Goal: Task Accomplishment & Management: Use online tool/utility

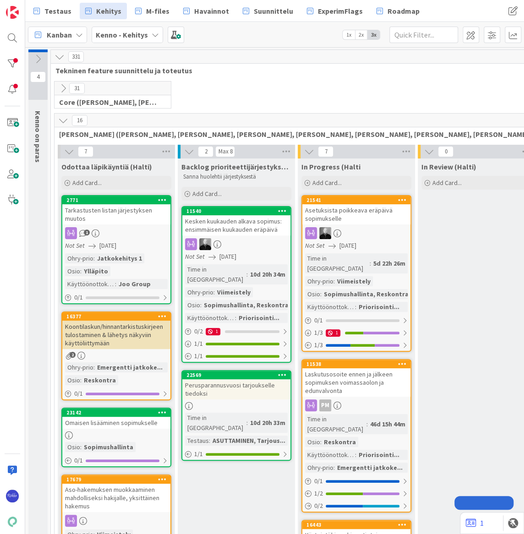
click at [40, 7] on link "Testaus" at bounding box center [52, 11] width 49 height 16
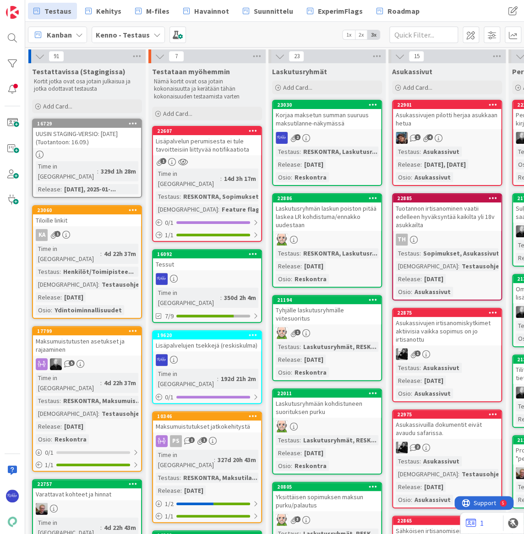
scroll to position [0, 692]
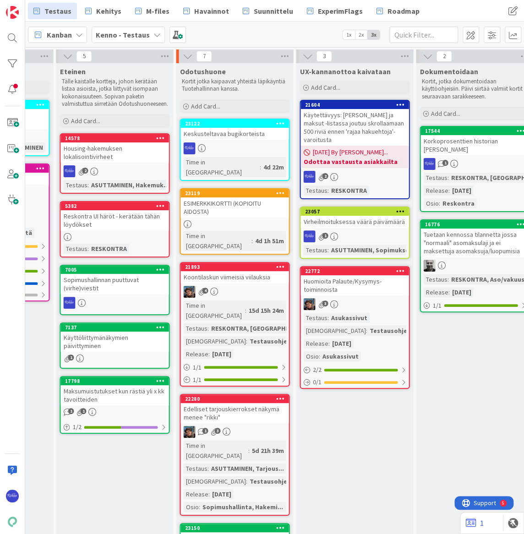
click at [363, 313] on div "Asukassivut" at bounding box center [348, 318] width 41 height 10
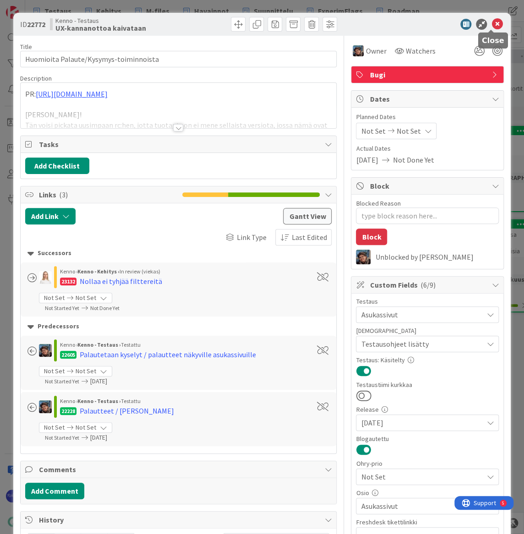
click at [491, 25] on icon at bounding box center [496, 24] width 11 height 11
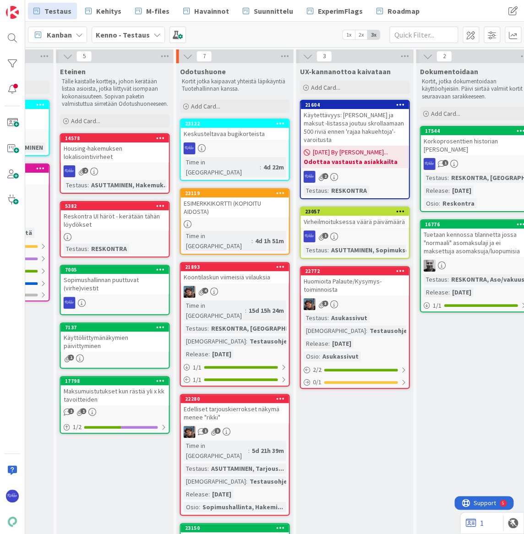
click at [357, 217] on div "Virheilmoituksessa väärä päivämäärä" at bounding box center [354, 222] width 108 height 12
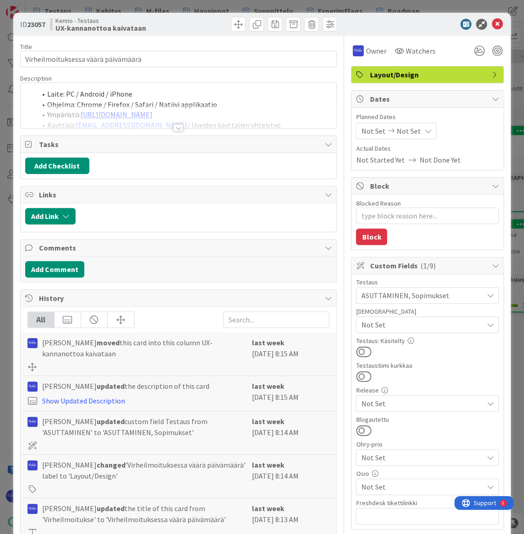
click at [176, 126] on div at bounding box center [178, 127] width 10 height 7
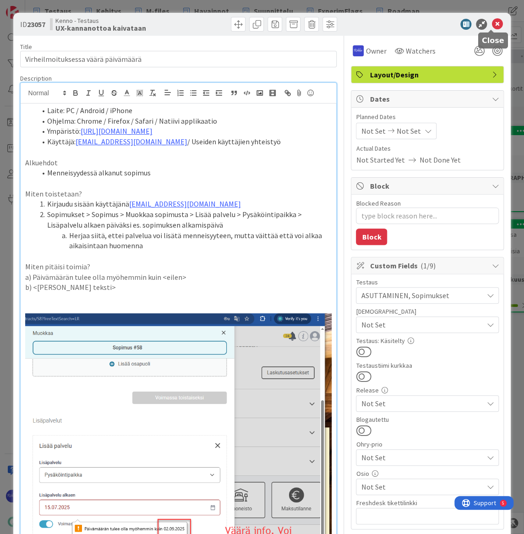
click at [491, 25] on icon at bounding box center [496, 24] width 11 height 11
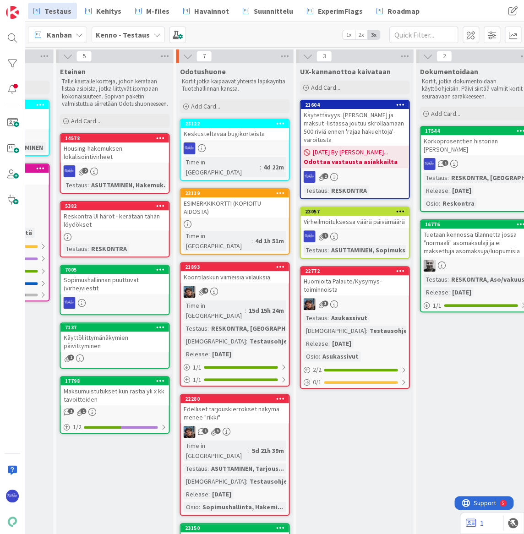
click at [346, 217] on div "Virheilmoituksessa väärä päivämäärä" at bounding box center [354, 222] width 108 height 12
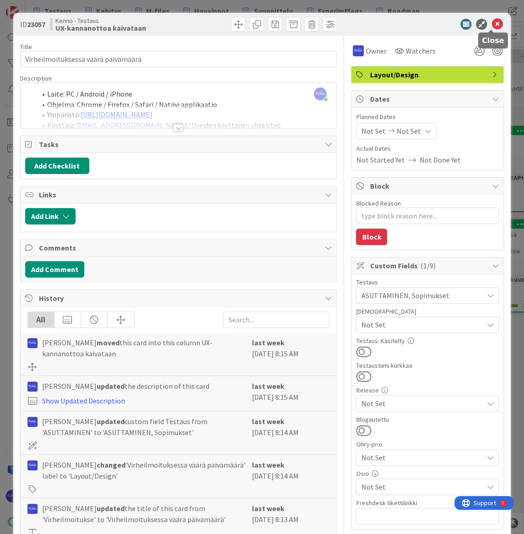
click at [492, 25] on icon at bounding box center [496, 24] width 11 height 11
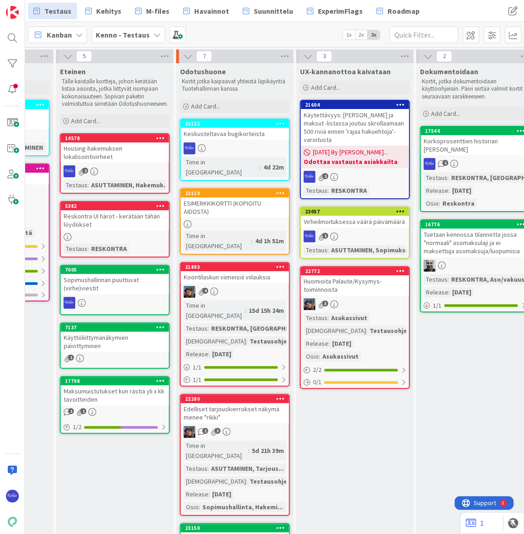
click at [357, 285] on div "Huomioita Palaute/Kysymys-toiminnoista" at bounding box center [354, 285] width 108 height 20
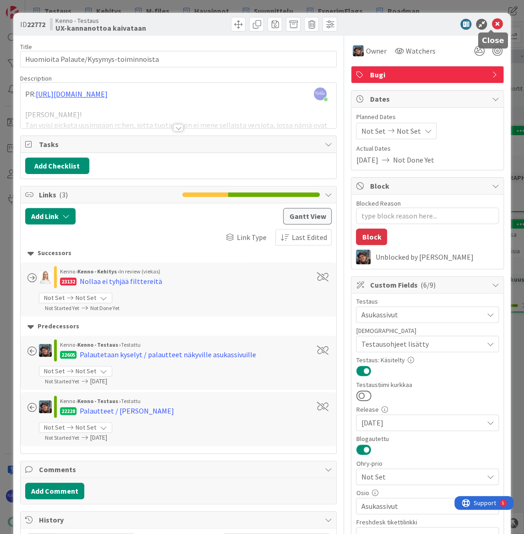
click at [491, 26] on icon at bounding box center [496, 24] width 11 height 11
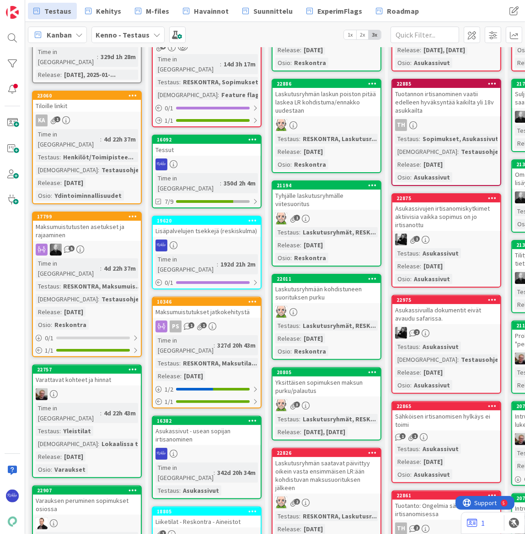
scroll to position [124, 0]
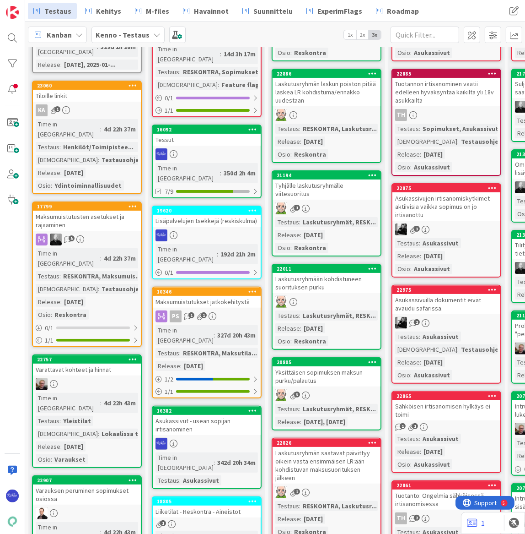
click at [96, 271] on div "RESKONTRA, Maksumuis..." at bounding box center [102, 276] width 82 height 10
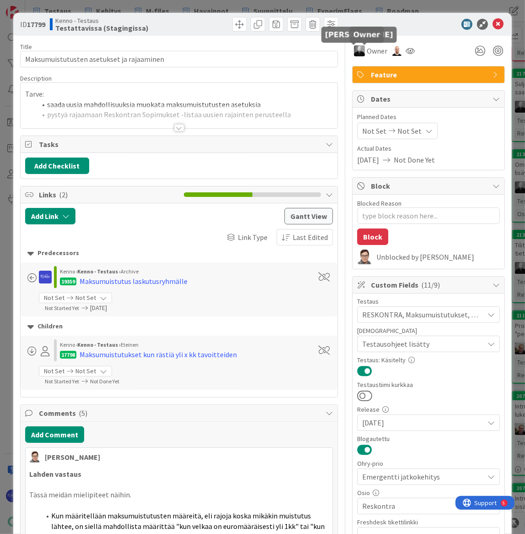
click at [367, 50] on span "Owner" at bounding box center [377, 50] width 21 height 11
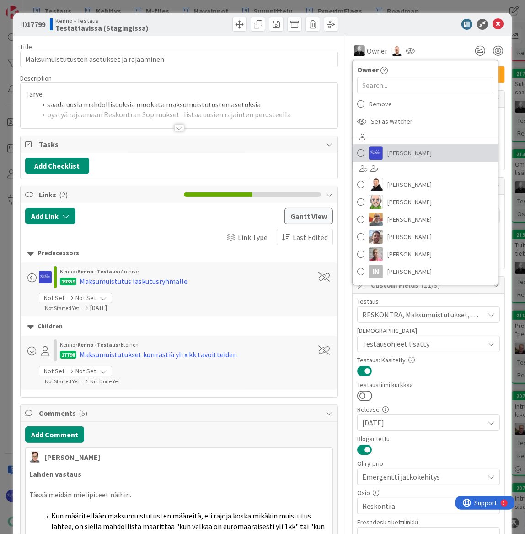
click at [403, 151] on span "[PERSON_NAME]" at bounding box center [410, 153] width 44 height 14
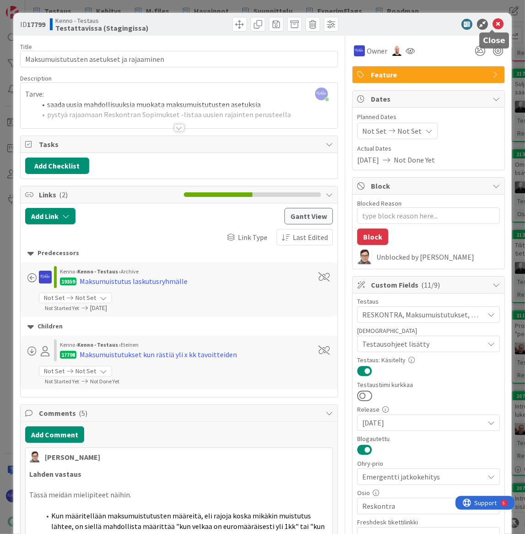
click at [493, 23] on icon at bounding box center [498, 24] width 11 height 11
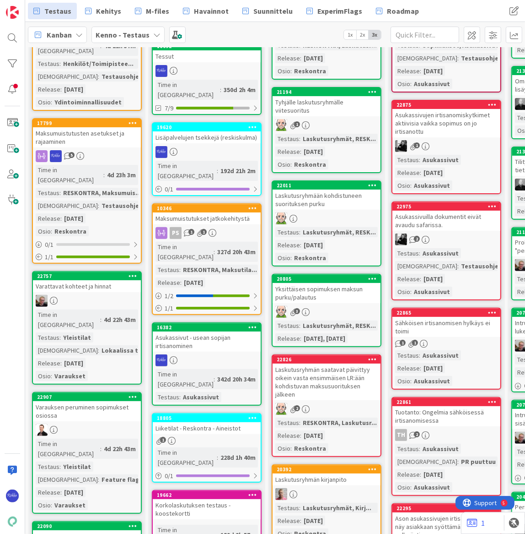
click at [102, 314] on div "4d 22h 43m" at bounding box center [120, 319] width 37 height 10
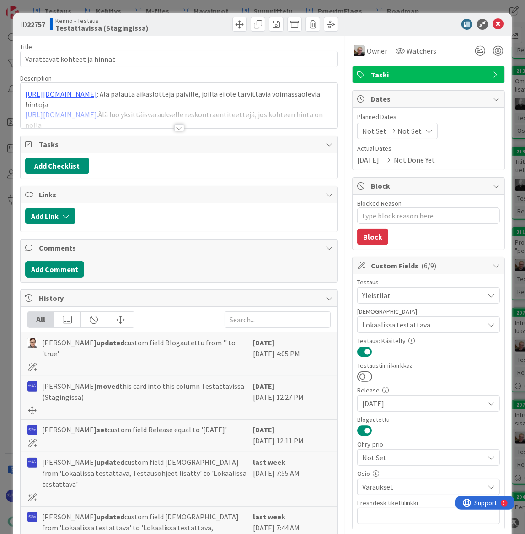
click at [178, 129] on div at bounding box center [179, 127] width 10 height 7
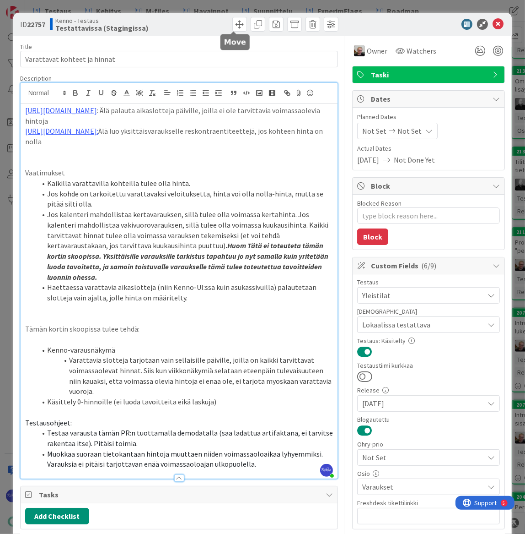
click at [233, 22] on span at bounding box center [240, 24] width 15 height 15
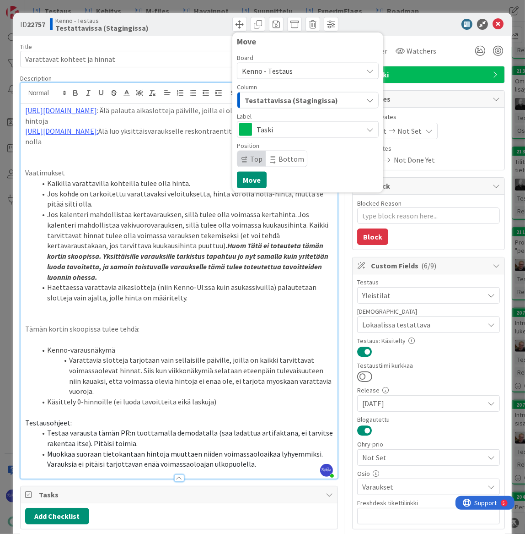
click at [299, 98] on span "Testattavissa (Stagingissa)" at bounding box center [291, 100] width 93 height 12
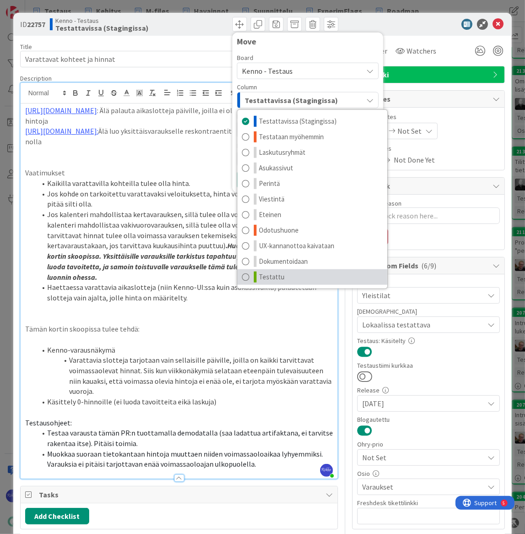
click at [300, 274] on link "Testattu" at bounding box center [313, 277] width 150 height 16
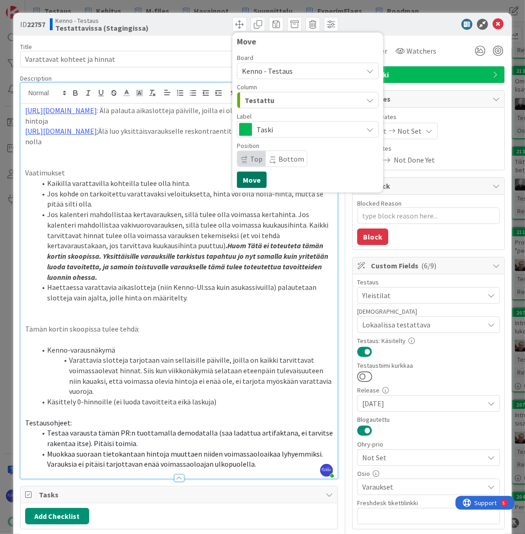
click at [248, 177] on button "Move" at bounding box center [252, 180] width 30 height 16
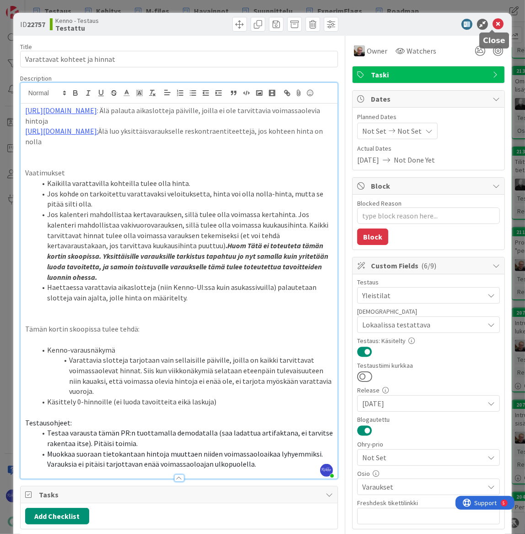
click at [493, 23] on icon at bounding box center [498, 24] width 11 height 11
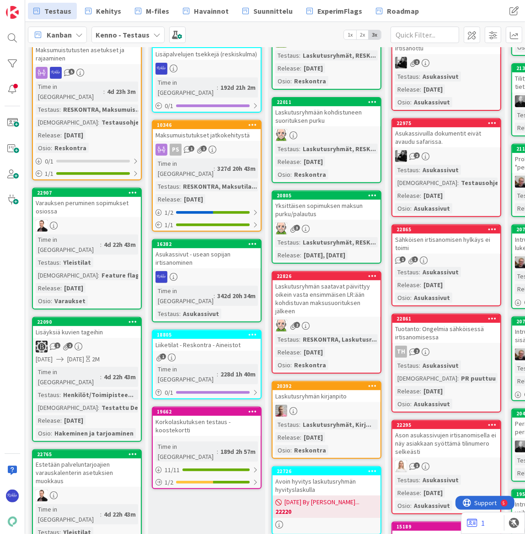
click at [130, 189] on icon at bounding box center [133, 192] width 9 height 6
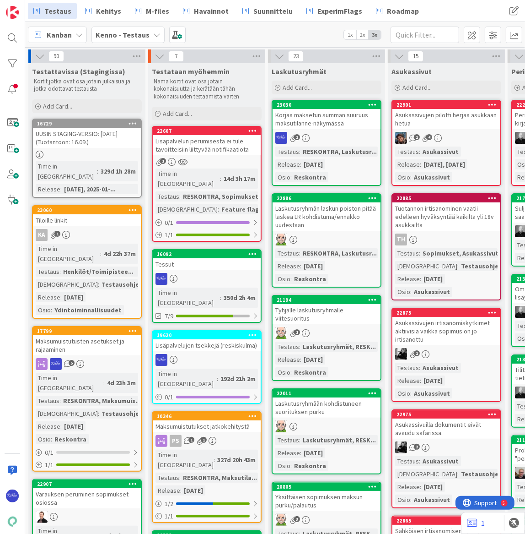
click at [63, 31] on span "Kanban" at bounding box center [59, 34] width 25 height 11
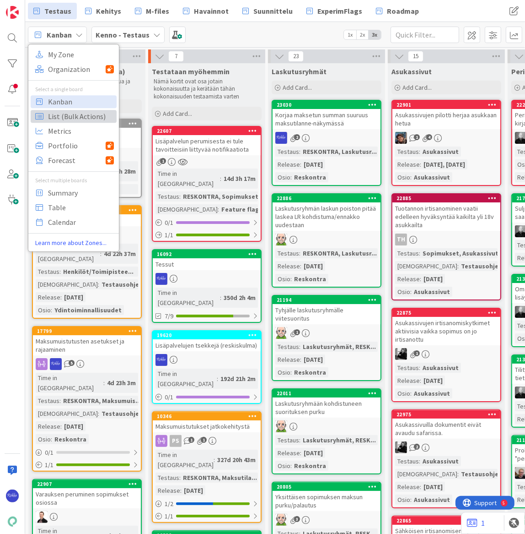
click at [76, 113] on span "List (Bulk Actions)" at bounding box center [81, 116] width 66 height 14
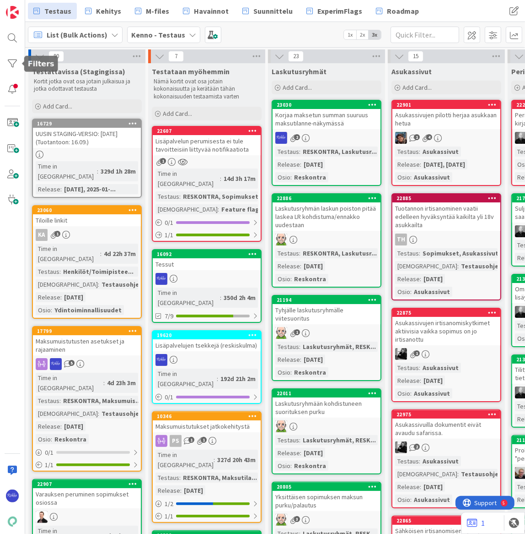
click at [11, 61] on div at bounding box center [12, 63] width 18 height 18
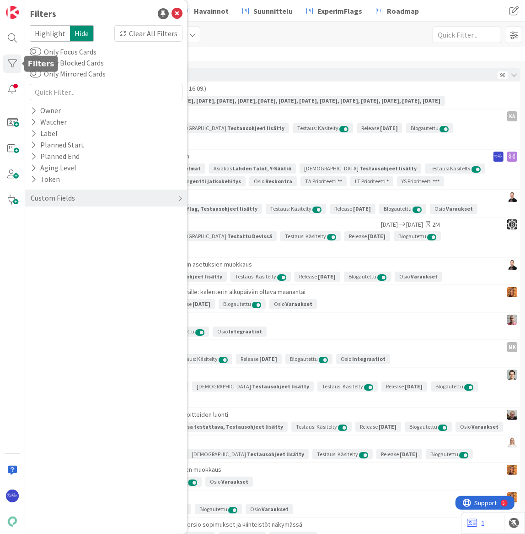
click at [64, 195] on div "Custom Fields" at bounding box center [53, 197] width 46 height 11
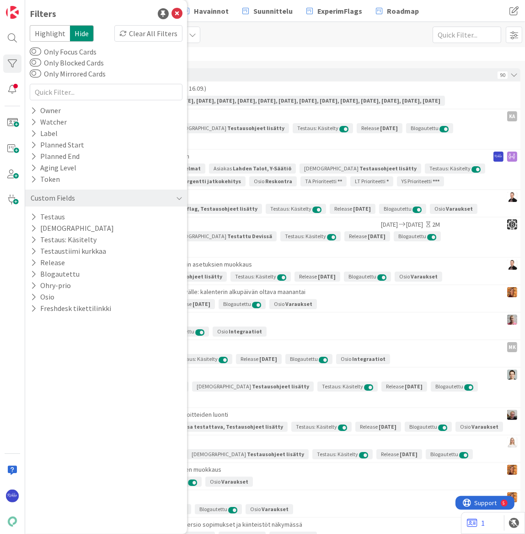
click at [32, 217] on icon at bounding box center [34, 217] width 6 height 8
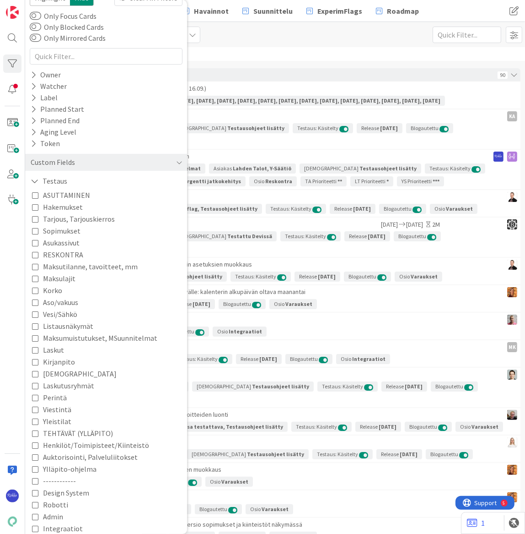
scroll to position [83, 0]
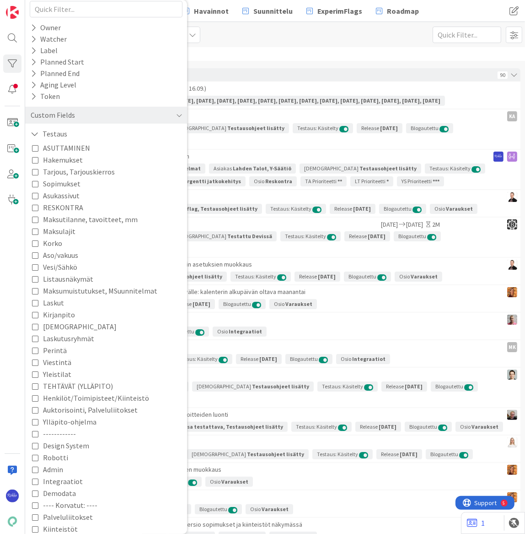
drag, startPoint x: 57, startPoint y: 373, endPoint x: 69, endPoint y: 368, distance: 12.5
click at [58, 373] on span "Yleistilat" at bounding box center [57, 374] width 28 height 12
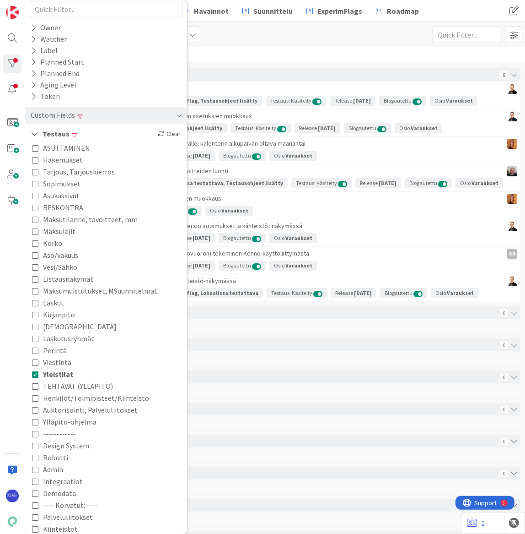
click at [311, 38] on div "List (Bulk Actions) My Zone Organization Select a single board Kanban List (Bul…" at bounding box center [275, 34] width 500 height 25
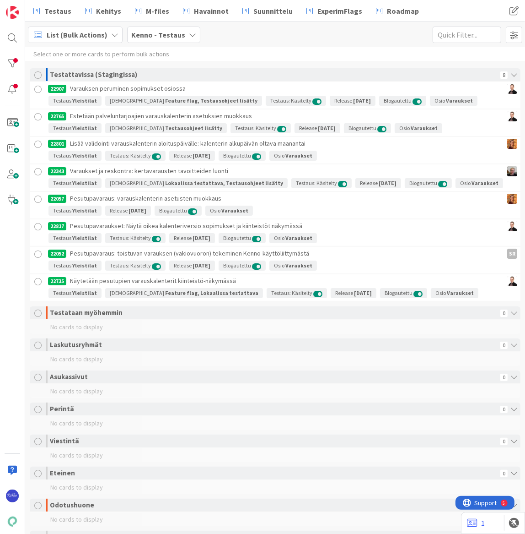
click at [36, 91] on div at bounding box center [37, 89] width 11 height 11
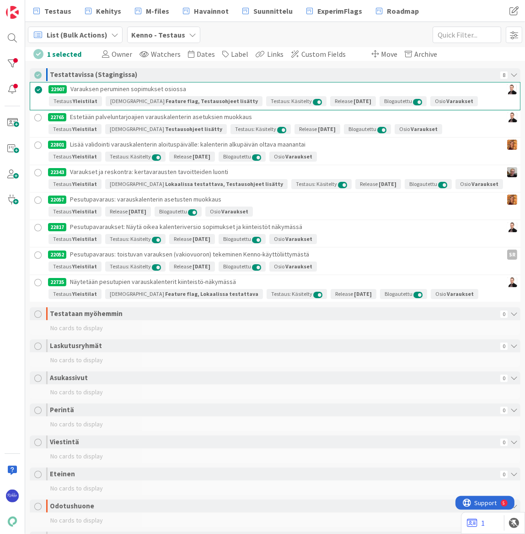
click at [37, 118] on div at bounding box center [37, 117] width 11 height 11
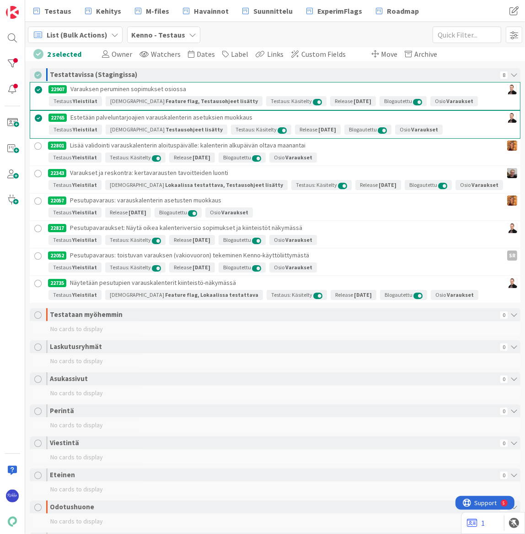
click at [38, 145] on div at bounding box center [37, 146] width 11 height 11
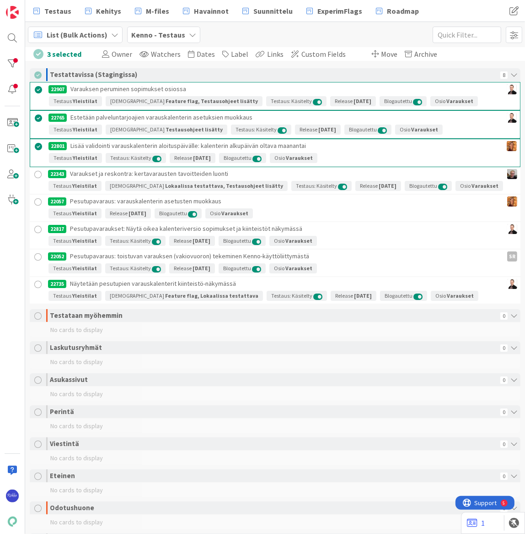
click at [38, 173] on div at bounding box center [37, 174] width 11 height 11
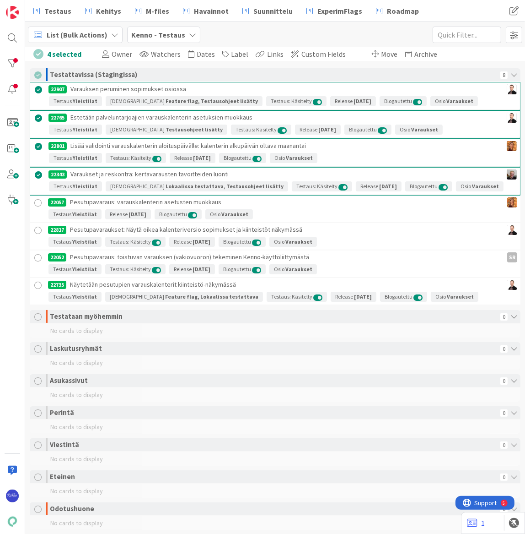
click at [37, 201] on div at bounding box center [37, 202] width 11 height 11
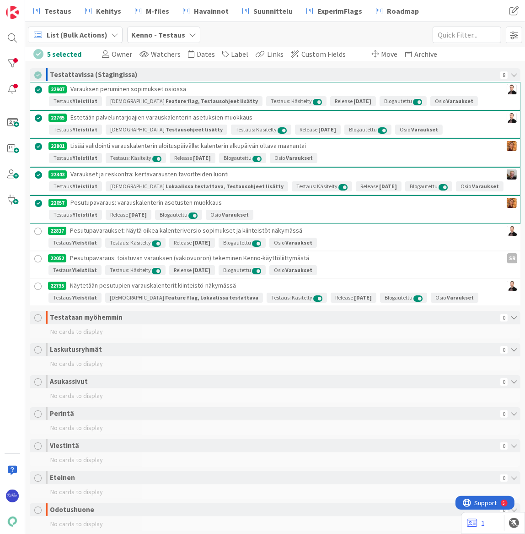
click at [37, 229] on div at bounding box center [37, 231] width 11 height 11
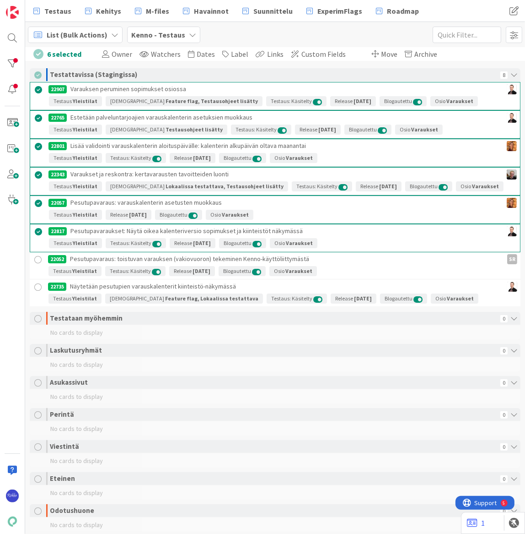
click at [38, 258] on div at bounding box center [37, 259] width 11 height 11
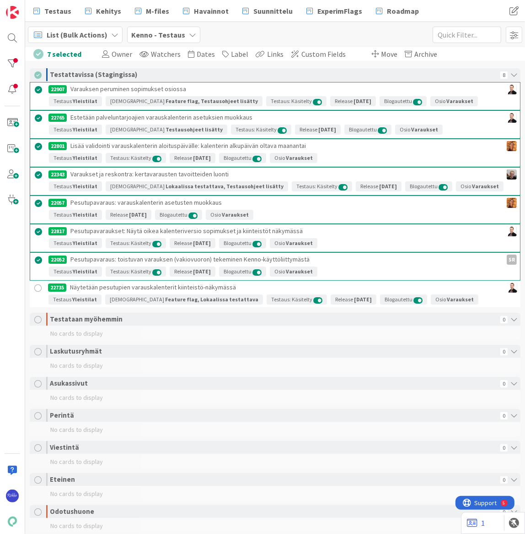
click at [38, 286] on div at bounding box center [37, 287] width 11 height 11
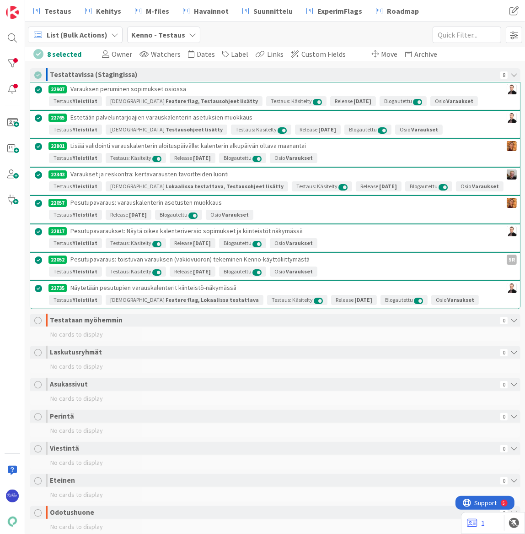
click at [385, 52] on span "Move" at bounding box center [389, 53] width 16 height 9
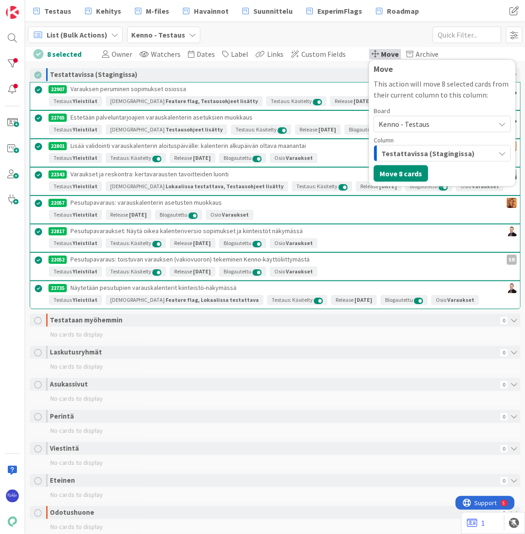
click at [405, 125] on span "Kenno - Testaus" at bounding box center [404, 123] width 51 height 9
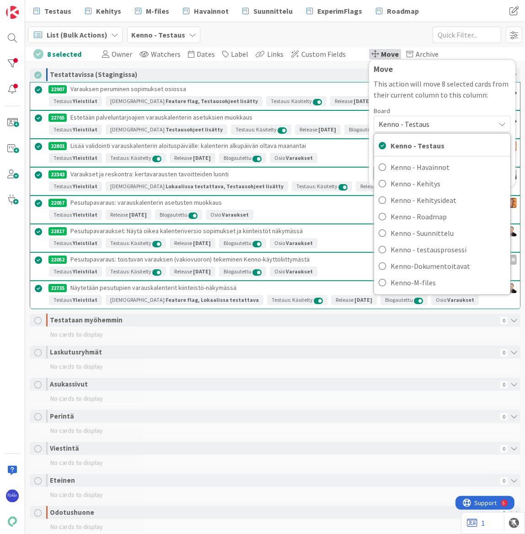
click at [389, 25] on div "List (Bulk Actions) My Zone Organization Select a single board Kanban List (Bul…" at bounding box center [275, 34] width 500 height 25
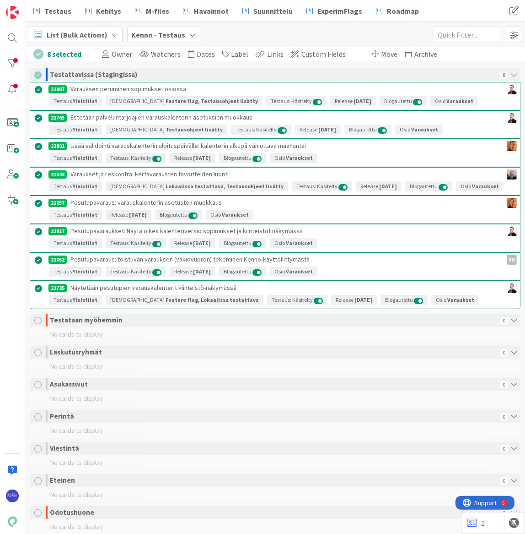
click at [381, 55] on span "Move" at bounding box center [389, 53] width 16 height 9
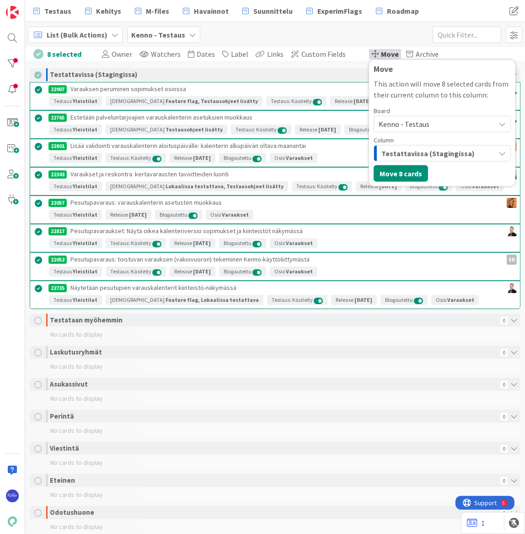
click at [436, 151] on span "Testattavissa (Stagingissa)" at bounding box center [428, 153] width 93 height 12
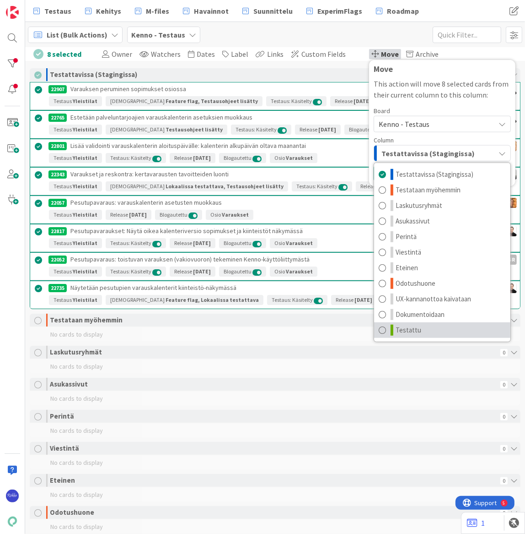
click at [441, 328] on link "Testattu" at bounding box center [442, 330] width 136 height 16
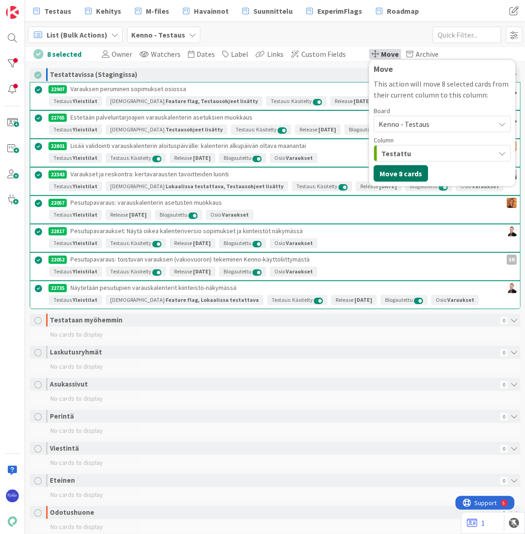
click at [390, 174] on button "Move 8 cards" at bounding box center [401, 173] width 54 height 16
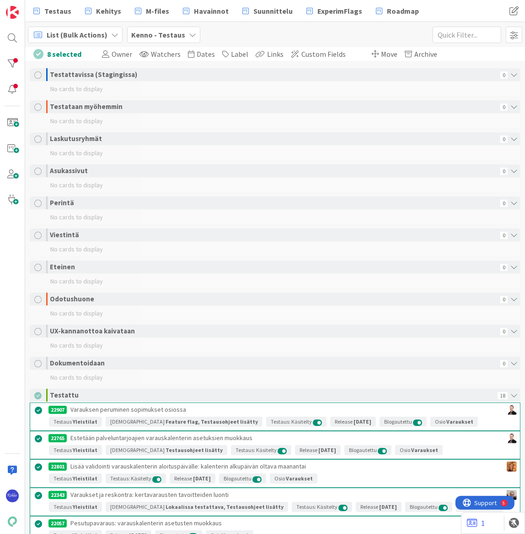
click at [62, 35] on span "List (Bulk Actions)" at bounding box center [77, 34] width 61 height 11
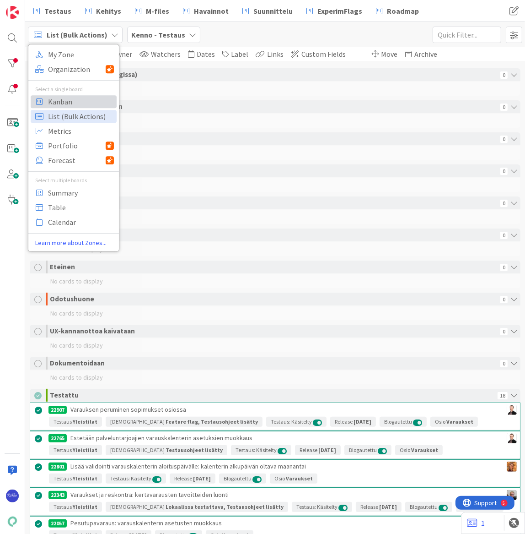
click at [81, 101] on span "Kanban" at bounding box center [81, 102] width 66 height 14
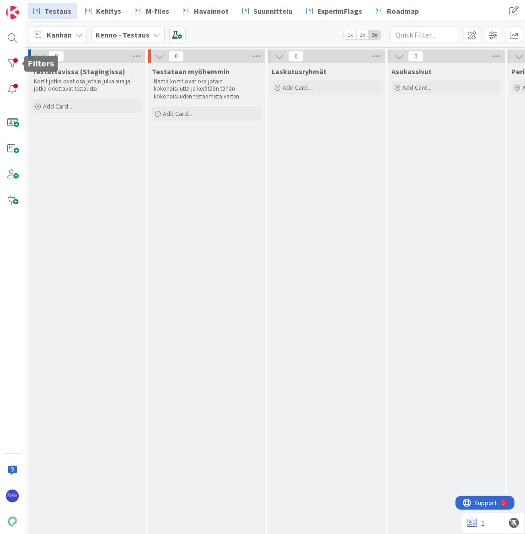
click at [13, 64] on div at bounding box center [12, 63] width 18 height 18
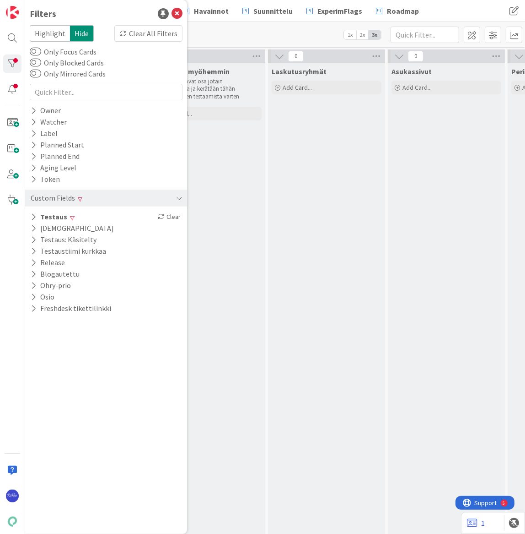
click at [137, 33] on div "Clear All Filters" at bounding box center [148, 33] width 68 height 16
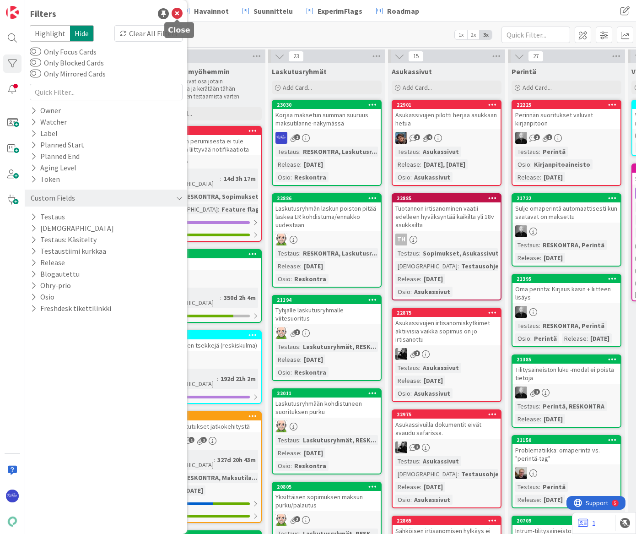
click at [178, 13] on icon at bounding box center [177, 13] width 11 height 11
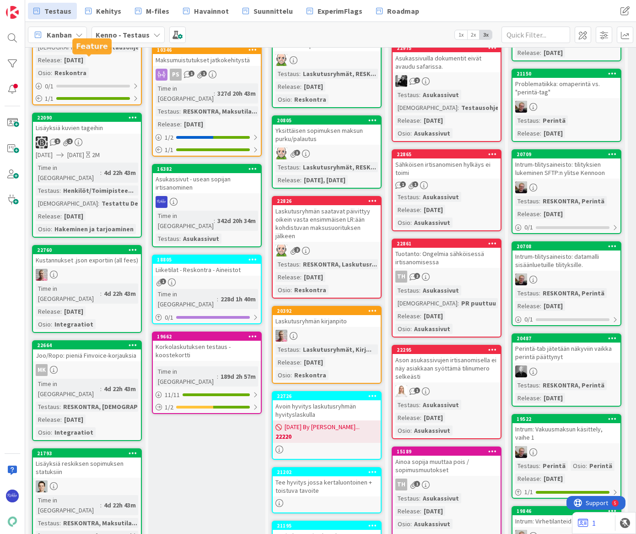
scroll to position [374, 0]
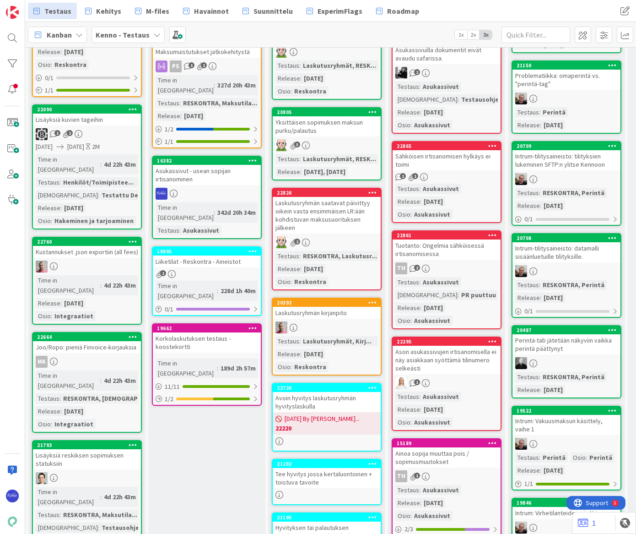
click at [132, 238] on icon at bounding box center [133, 241] width 9 height 6
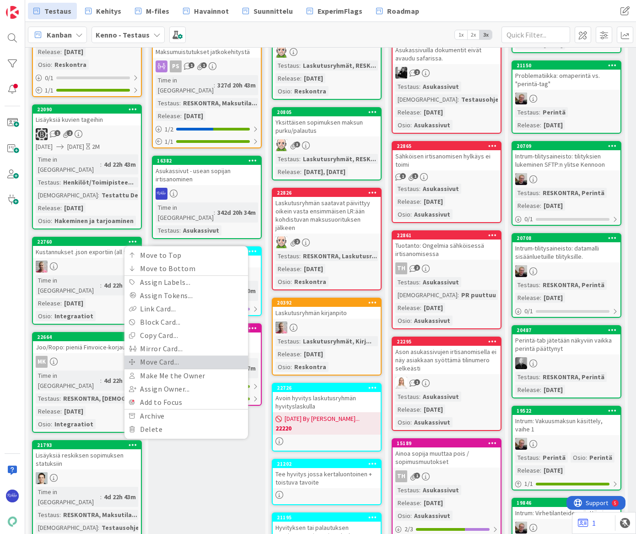
click at [174, 355] on link "Move Card..." at bounding box center [186, 361] width 124 height 13
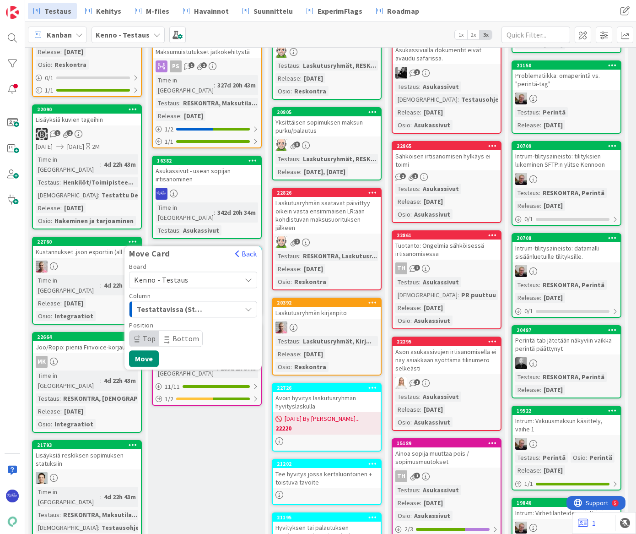
click at [192, 303] on span "Testattavissa (Stagingissa)" at bounding box center [171, 309] width 69 height 12
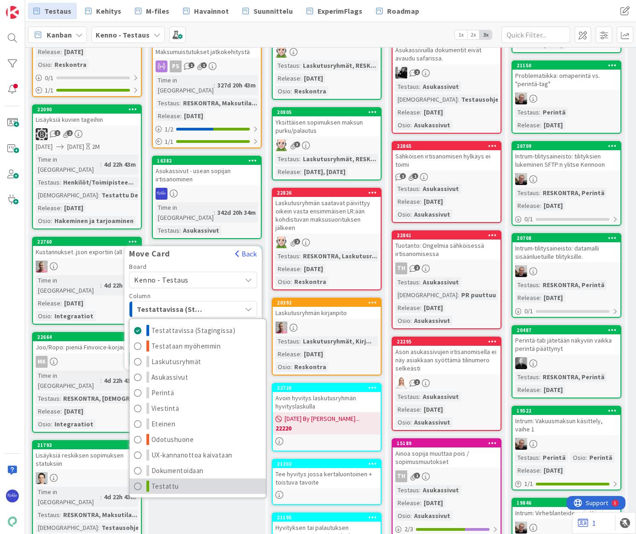
click at [199, 478] on link "Testattu" at bounding box center [198, 486] width 136 height 16
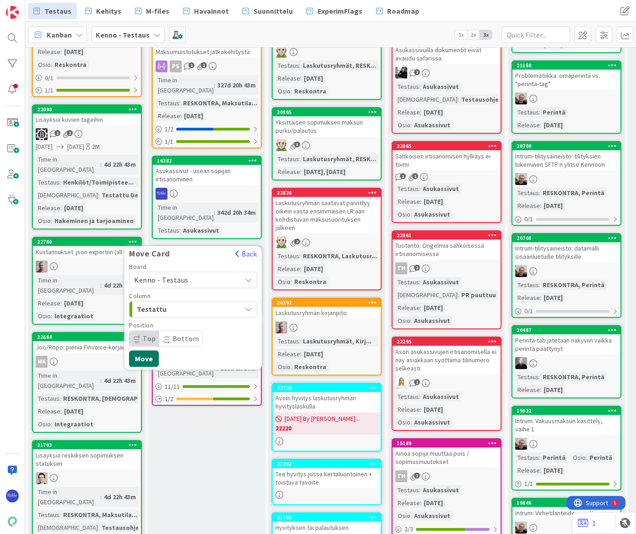
click at [147, 350] on button "Move" at bounding box center [144, 358] width 30 height 16
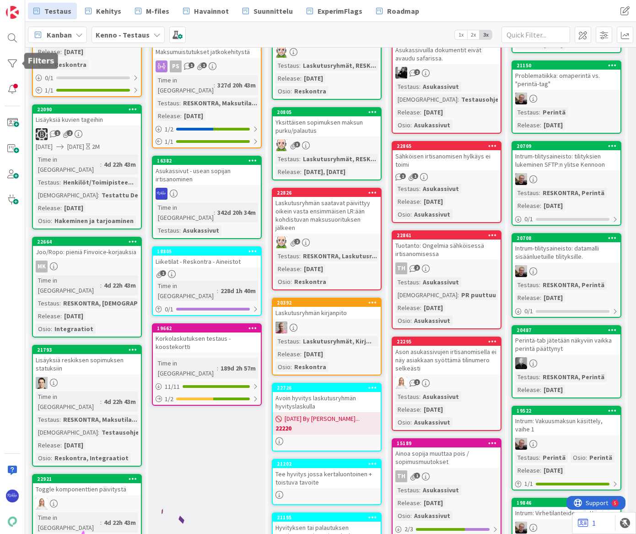
click at [11, 60] on div at bounding box center [12, 63] width 18 height 18
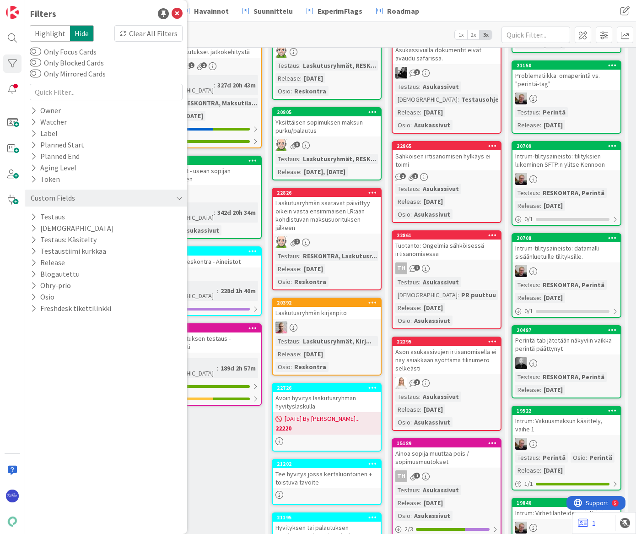
click at [33, 213] on icon at bounding box center [34, 217] width 6 height 8
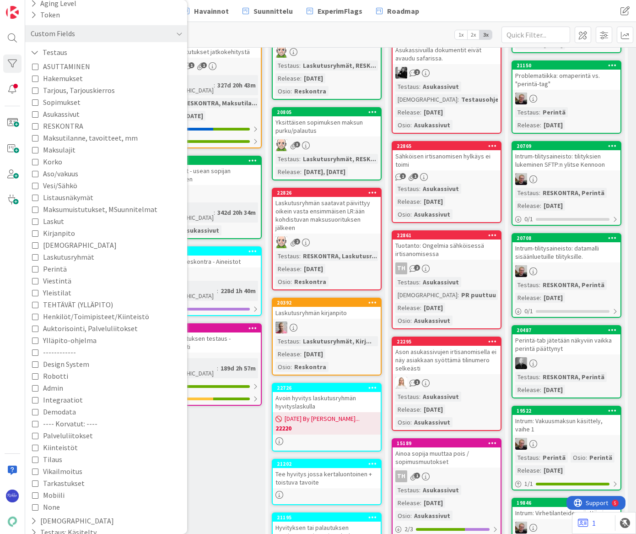
scroll to position [166, 0]
click at [54, 395] on span "Integraatiot" at bounding box center [63, 398] width 40 height 12
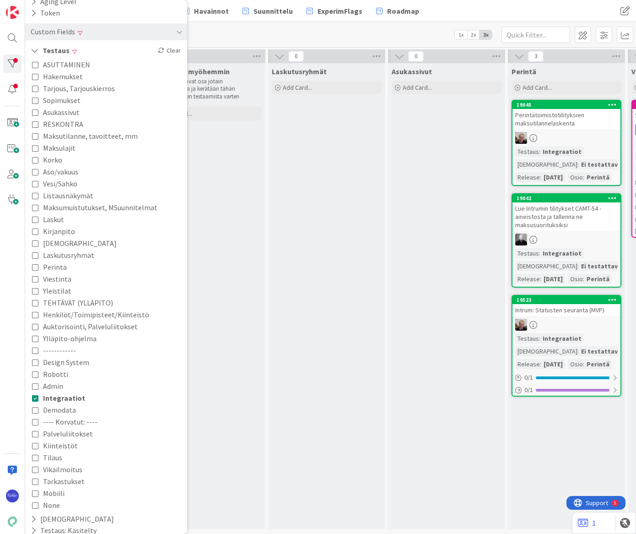
scroll to position [1, 0]
click at [56, 407] on span "Demodata" at bounding box center [59, 410] width 33 height 12
click at [280, 188] on div "Laskutusryhmät Add Card..." at bounding box center [326, 296] width 117 height 466
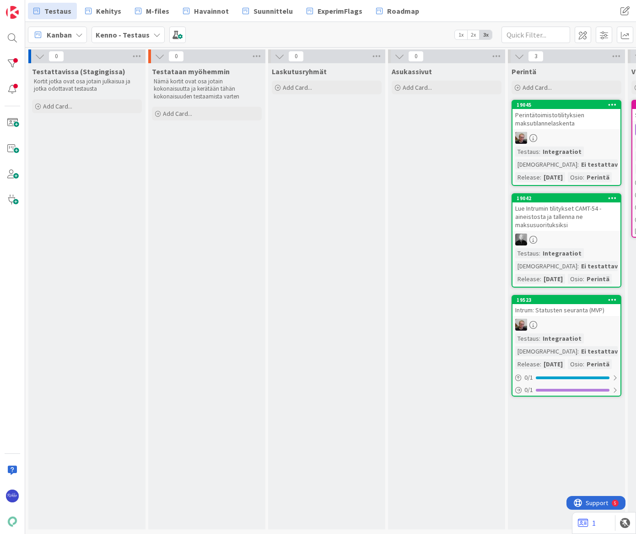
scroll to position [0, 0]
click at [9, 62] on div at bounding box center [12, 63] width 18 height 18
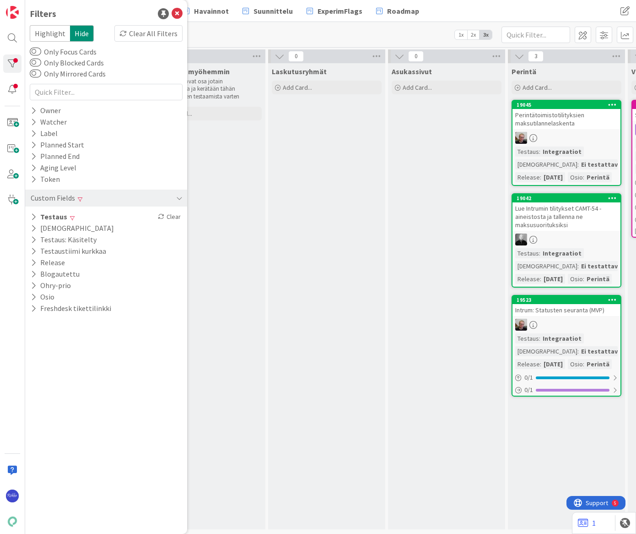
click at [143, 33] on div "Clear All Filters" at bounding box center [148, 33] width 68 height 16
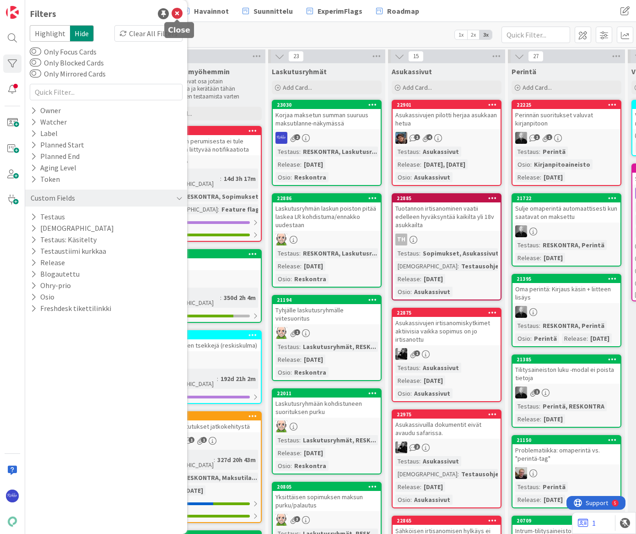
click at [176, 12] on icon at bounding box center [177, 13] width 11 height 11
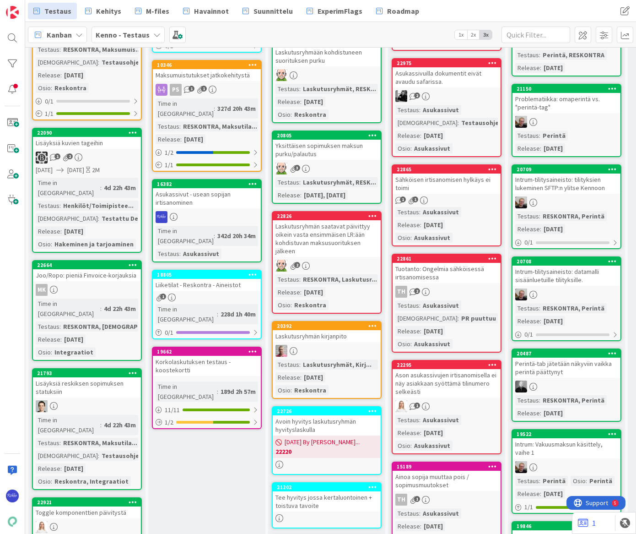
scroll to position [374, 0]
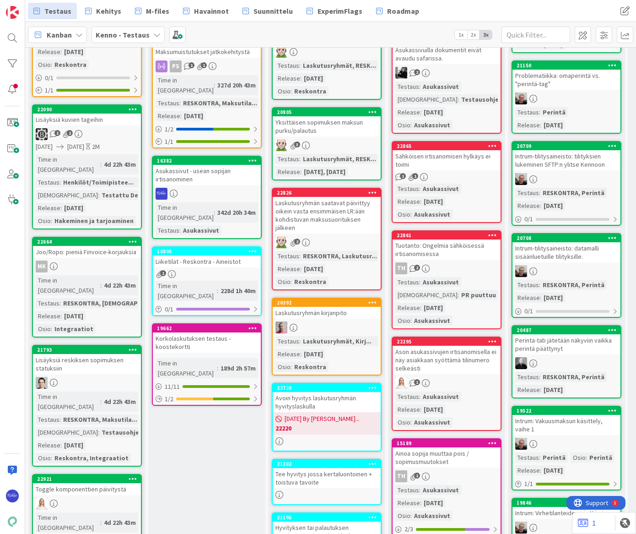
click at [134, 238] on icon at bounding box center [133, 241] width 9 height 6
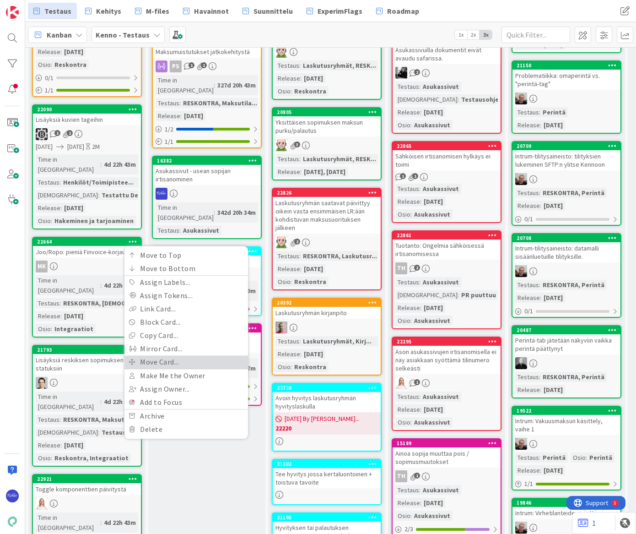
click at [191, 355] on link "Move Card..." at bounding box center [186, 361] width 124 height 13
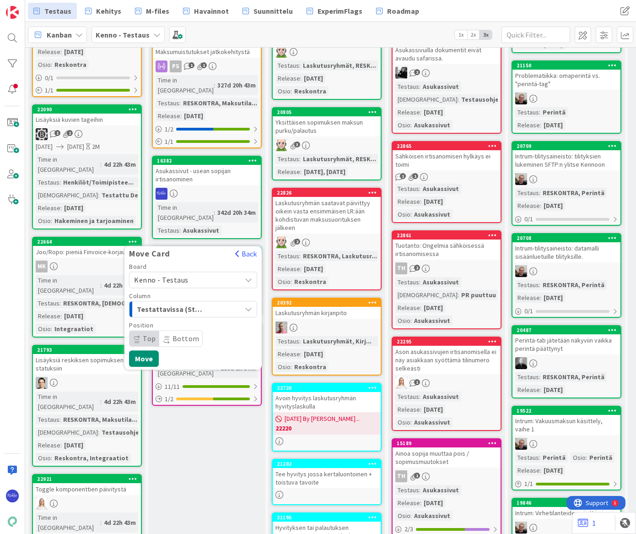
click at [202, 303] on span "Testattavissa (Stagingissa)" at bounding box center [171, 309] width 69 height 12
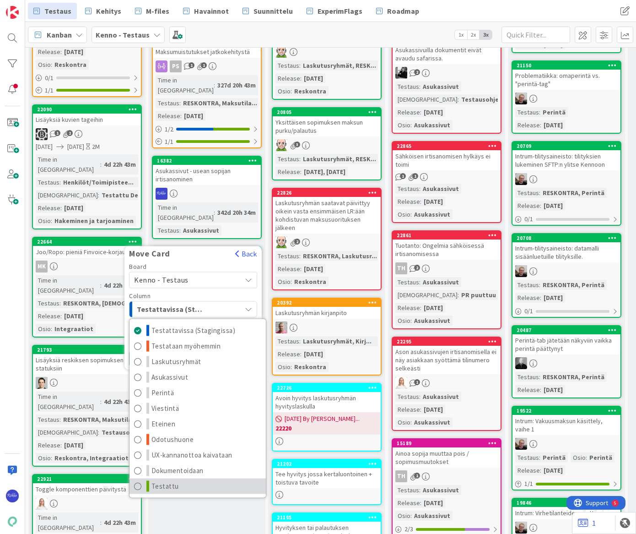
click at [216, 478] on link "Testattu" at bounding box center [198, 486] width 136 height 16
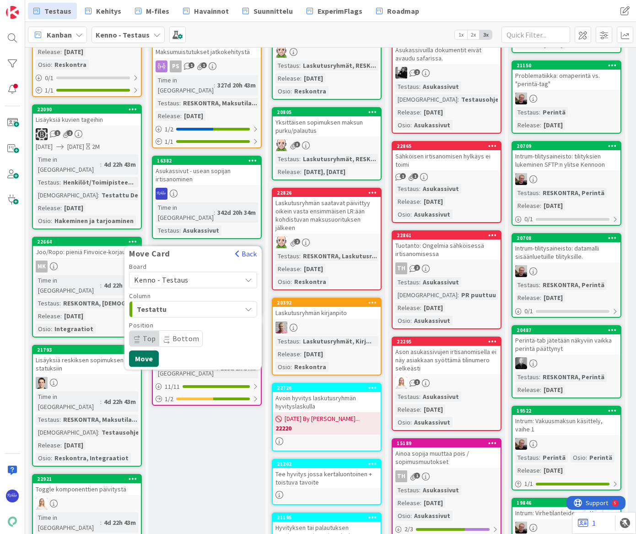
click at [141, 350] on button "Move" at bounding box center [144, 358] width 30 height 16
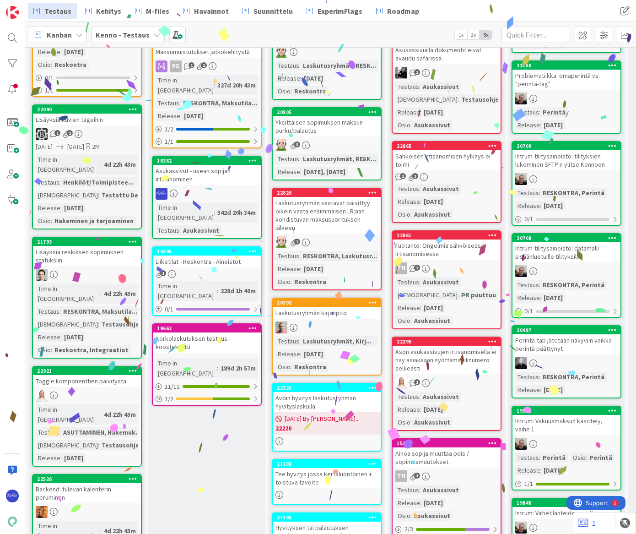
click at [129, 238] on icon at bounding box center [133, 241] width 9 height 6
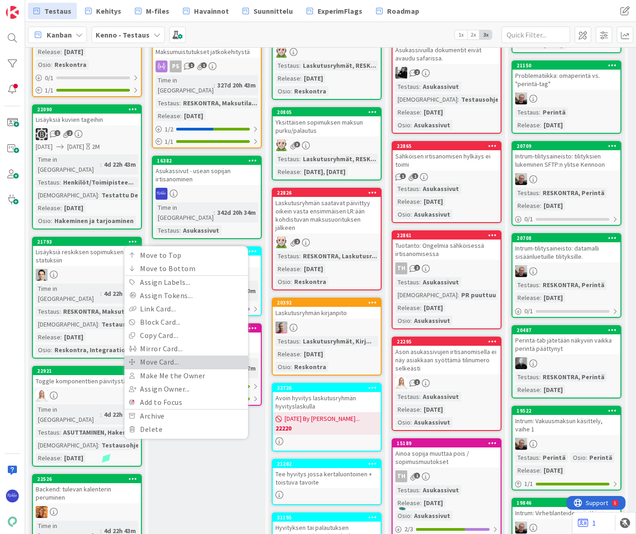
click at [178, 355] on link "Move Card..." at bounding box center [186, 361] width 124 height 13
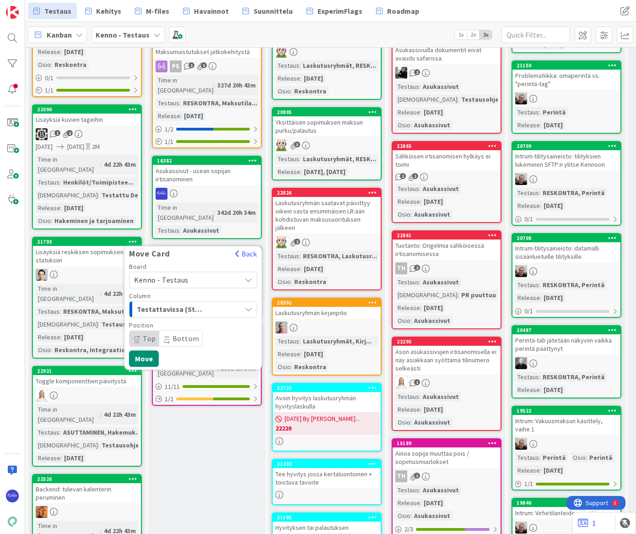
click at [205, 303] on span "Testattavissa (Stagingissa)" at bounding box center [171, 309] width 69 height 12
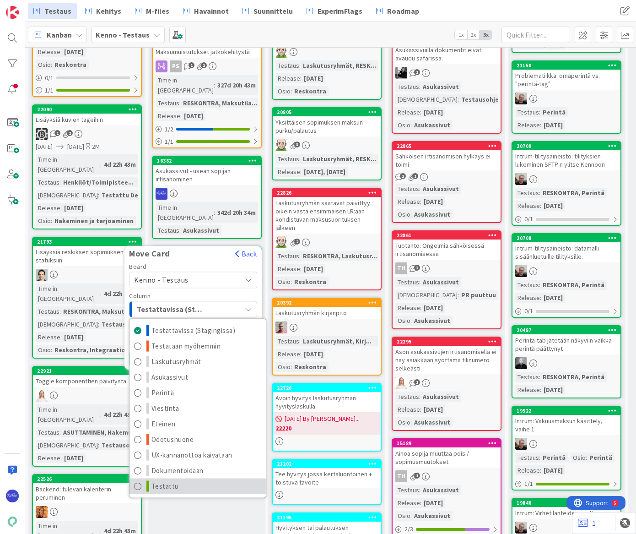
click at [215, 478] on link "Testattu" at bounding box center [198, 486] width 136 height 16
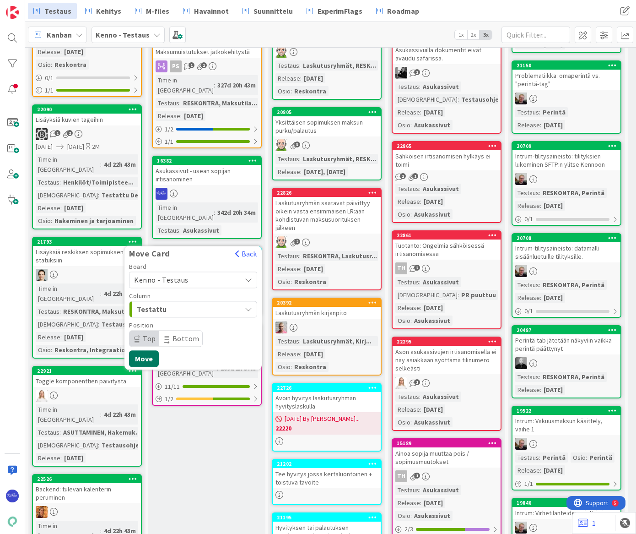
click at [143, 350] on button "Move" at bounding box center [144, 358] width 30 height 16
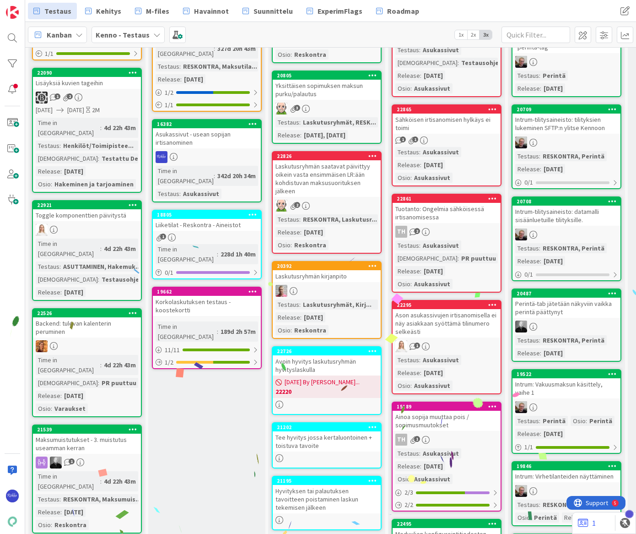
scroll to position [458, 0]
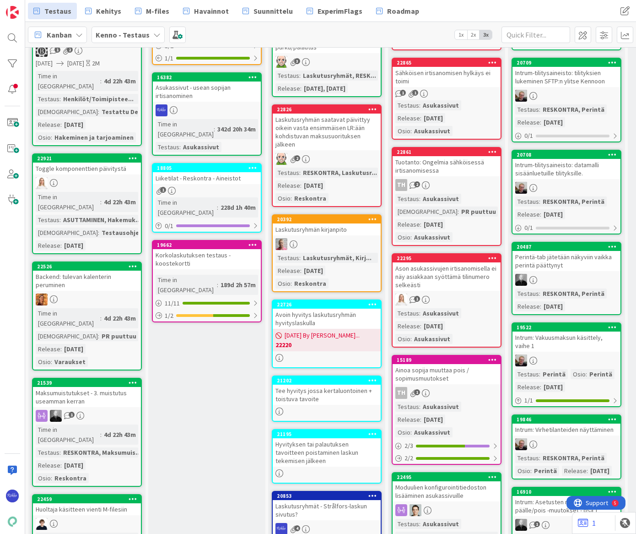
click at [132, 263] on icon at bounding box center [133, 266] width 9 height 6
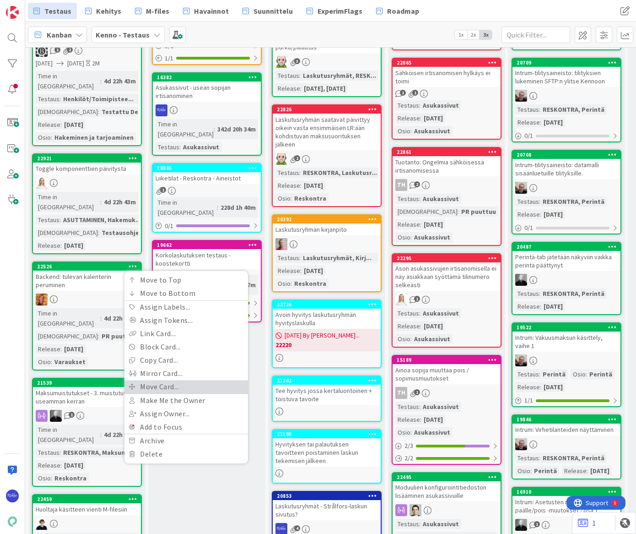
click at [183, 380] on link "Move Card..." at bounding box center [186, 386] width 124 height 13
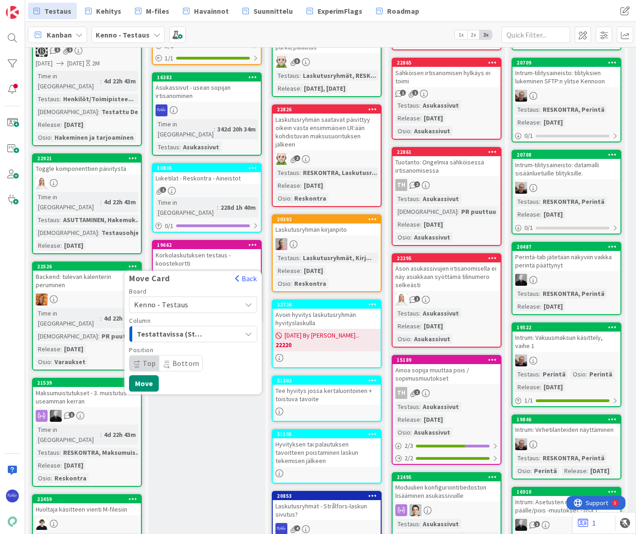
click at [191, 328] on span "Testattavissa (Stagingissa)" at bounding box center [171, 334] width 69 height 12
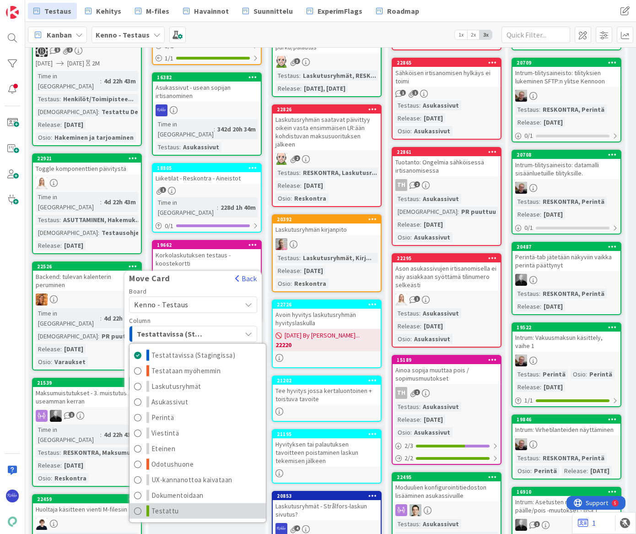
click at [210, 503] on link "Testattu" at bounding box center [198, 511] width 136 height 16
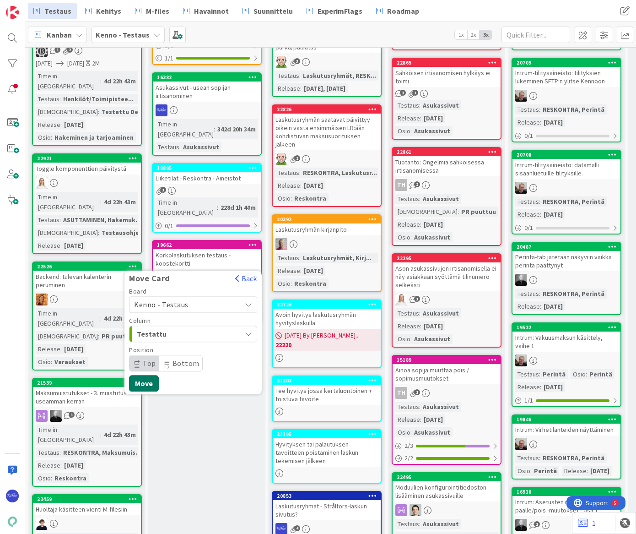
click at [140, 375] on button "Move" at bounding box center [144, 383] width 30 height 16
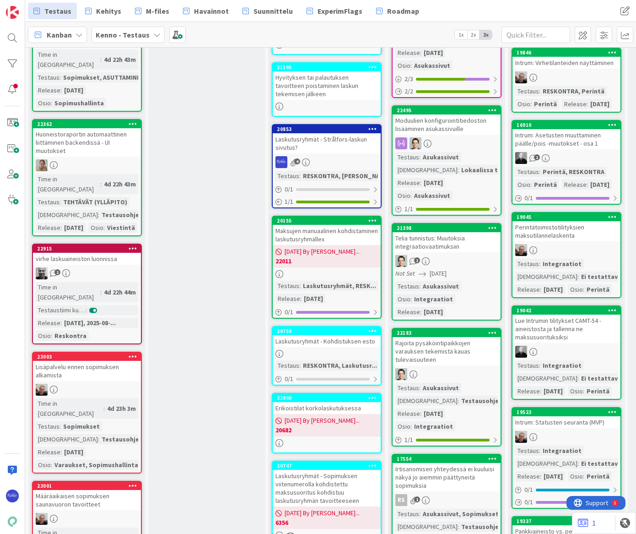
scroll to position [832, 0]
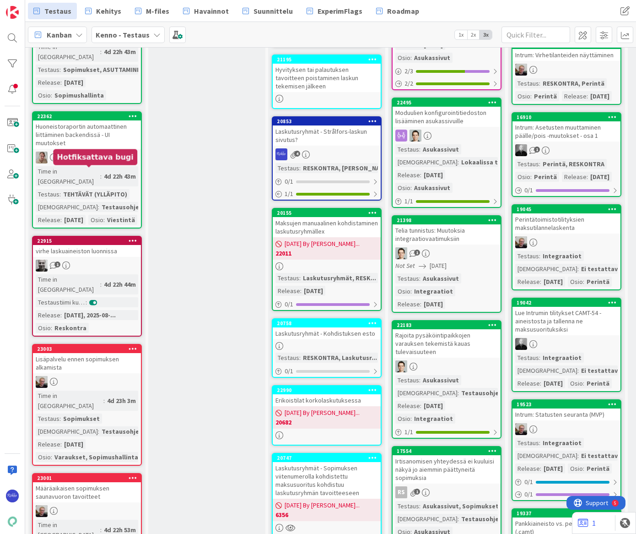
click at [97, 238] on div "22915" at bounding box center [89, 241] width 104 height 6
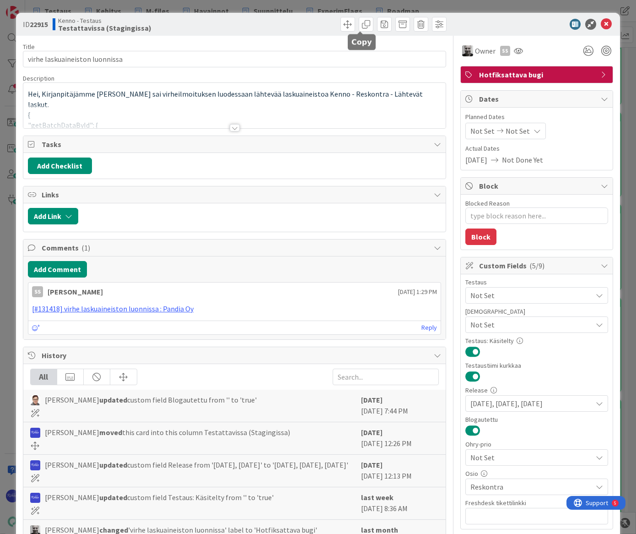
click at [341, 20] on span at bounding box center [348, 24] width 15 height 15
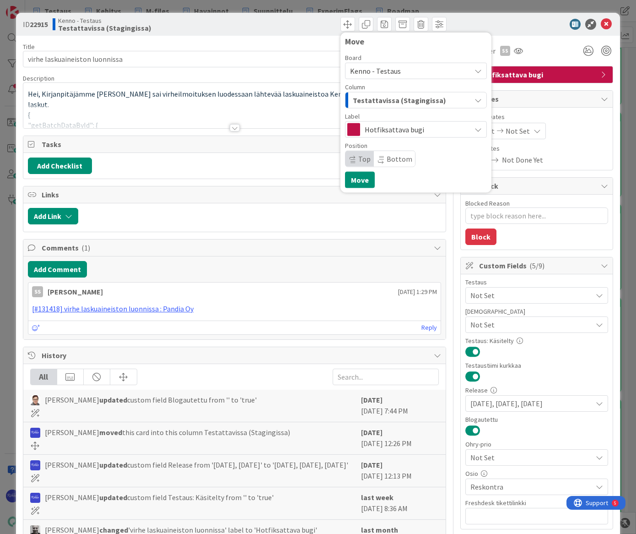
click at [414, 93] on div "Testattavissa (Stagingissa)" at bounding box center [411, 100] width 120 height 15
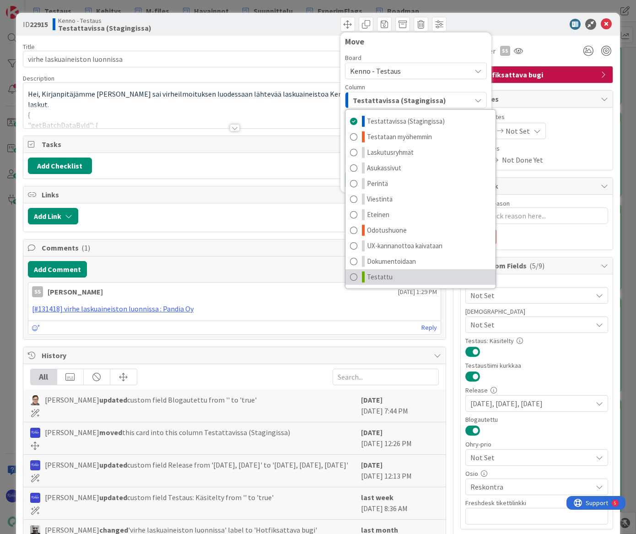
drag, startPoint x: 440, startPoint y: 275, endPoint x: 385, endPoint y: 210, distance: 84.4
click at [439, 274] on link "Testattu" at bounding box center [421, 277] width 150 height 16
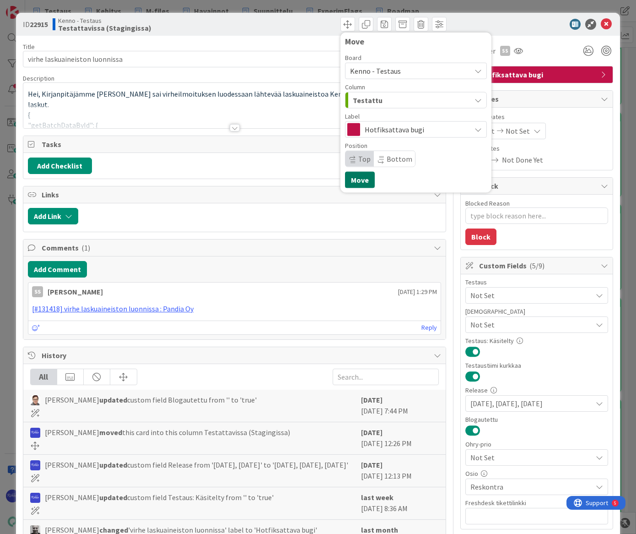
drag, startPoint x: 357, startPoint y: 179, endPoint x: 600, endPoint y: 69, distance: 266.5
click at [357, 179] on button "Move" at bounding box center [360, 180] width 30 height 16
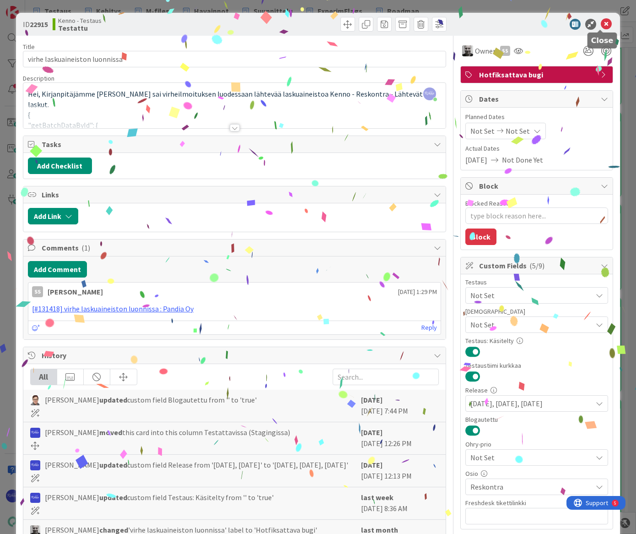
click at [523, 24] on icon at bounding box center [606, 24] width 11 height 11
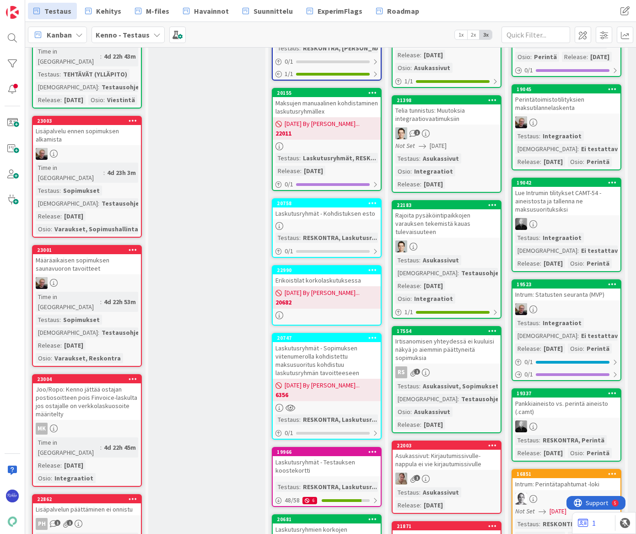
scroll to position [957, 0]
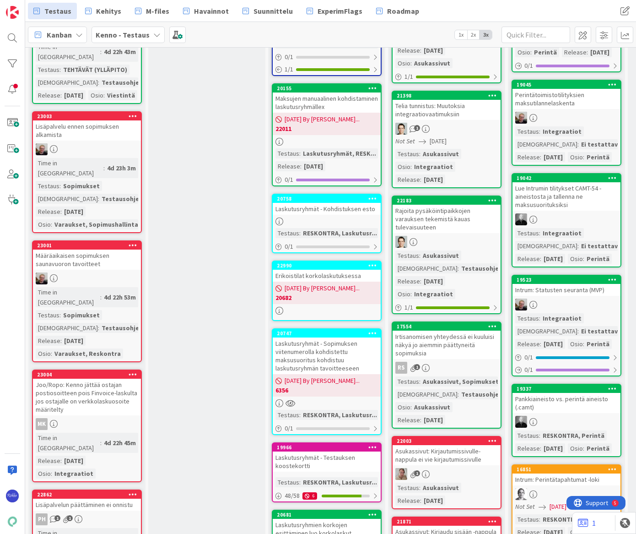
click at [130, 371] on icon at bounding box center [133, 374] width 9 height 6
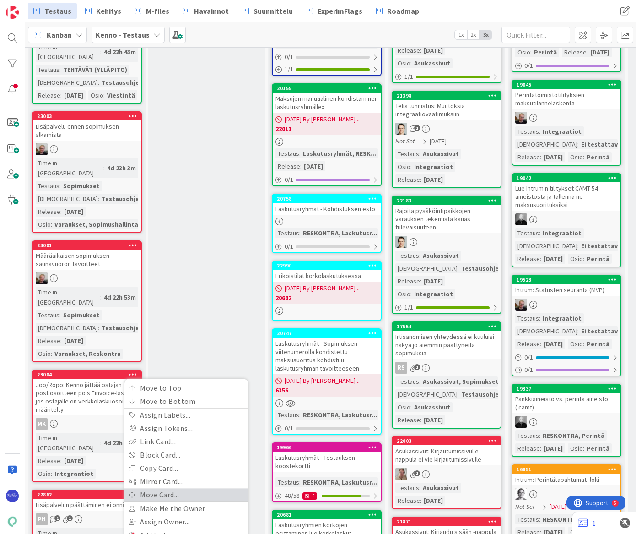
click at [186, 488] on link "Move Card..." at bounding box center [186, 494] width 124 height 13
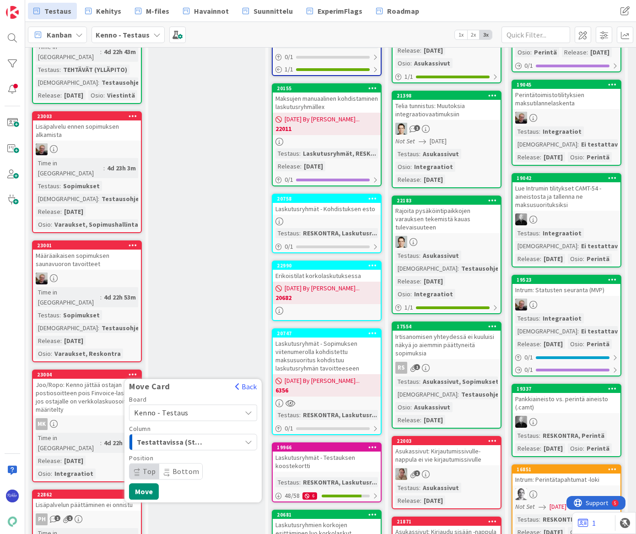
click at [186, 406] on span "Kenno - Testaus" at bounding box center [185, 412] width 103 height 13
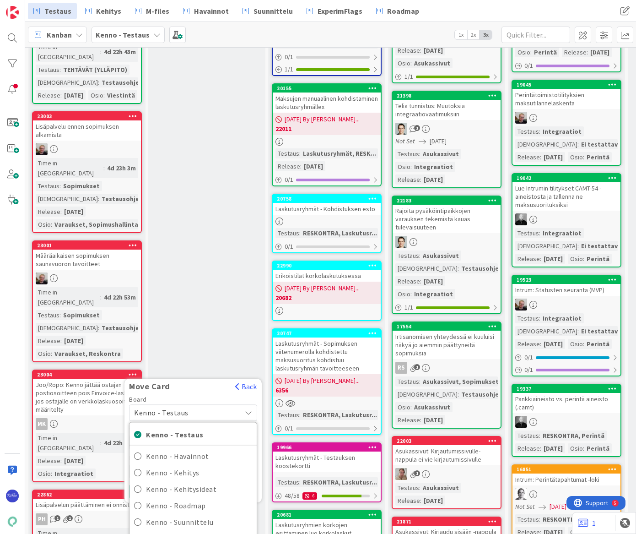
click at [189, 379] on div "Move Card Back Board Kenno - Testaus Kenno - Testaus Kenno - Havainnot Kenno - …" at bounding box center [192, 441] width 137 height 124
click at [192, 381] on div "Move Card Back" at bounding box center [192, 388] width 137 height 15
click at [245, 381] on button "Back" at bounding box center [246, 386] width 22 height 10
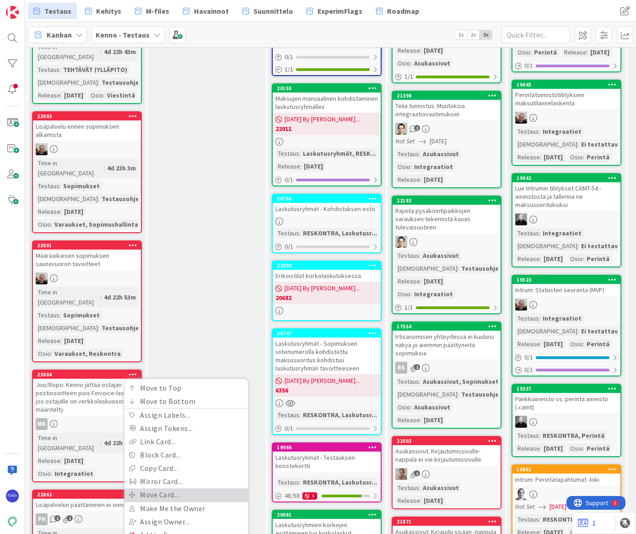
click at [171, 488] on link "Move Card..." at bounding box center [186, 494] width 124 height 13
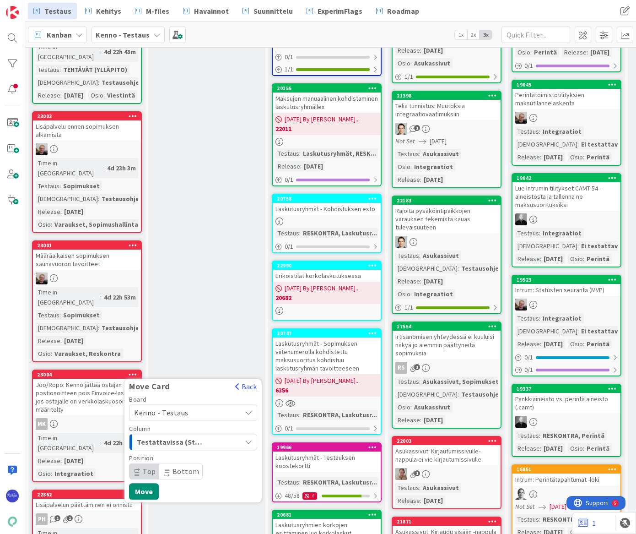
click at [210, 434] on div "Testattavissa (Stagingissa)" at bounding box center [188, 441] width 107 height 15
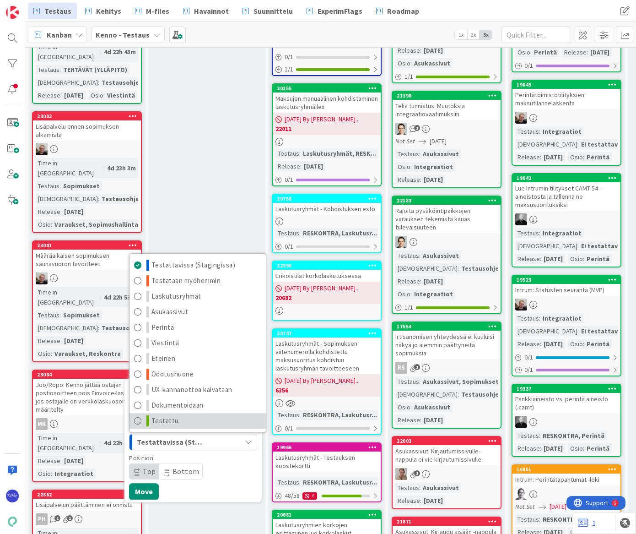
click at [209, 413] on link "Testattu" at bounding box center [198, 421] width 136 height 16
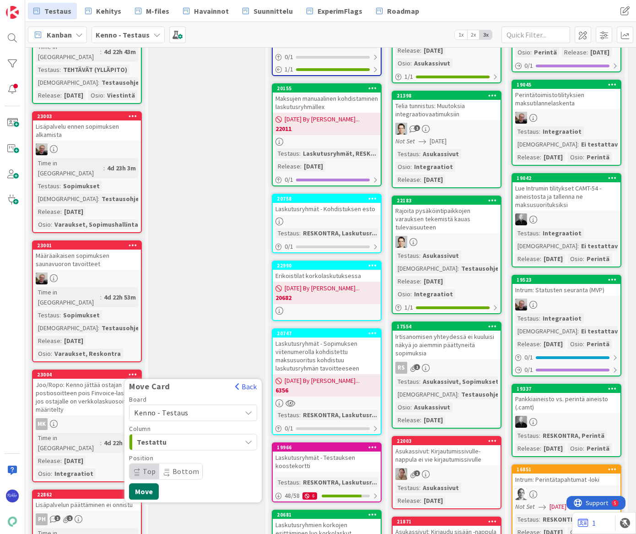
click at [148, 483] on button "Move" at bounding box center [144, 491] width 30 height 16
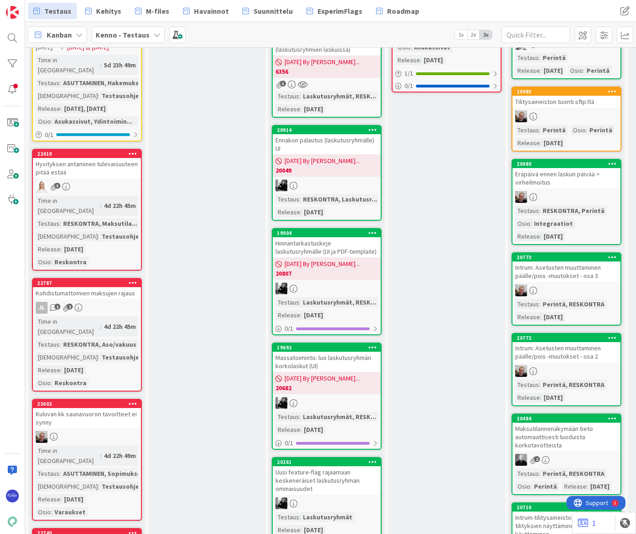
scroll to position [1581, 0]
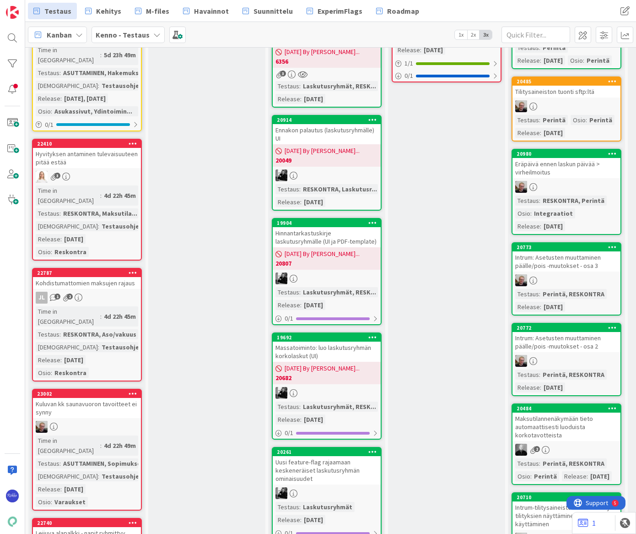
click at [130, 390] on icon at bounding box center [133, 393] width 9 height 6
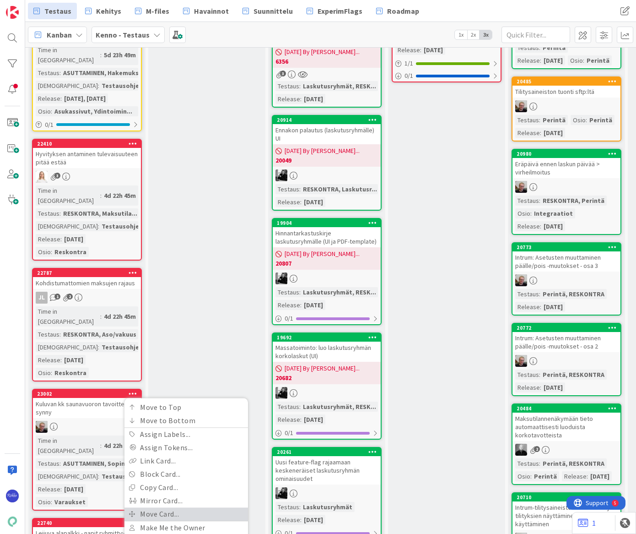
click at [188, 507] on link "Move Card..." at bounding box center [186, 513] width 124 height 13
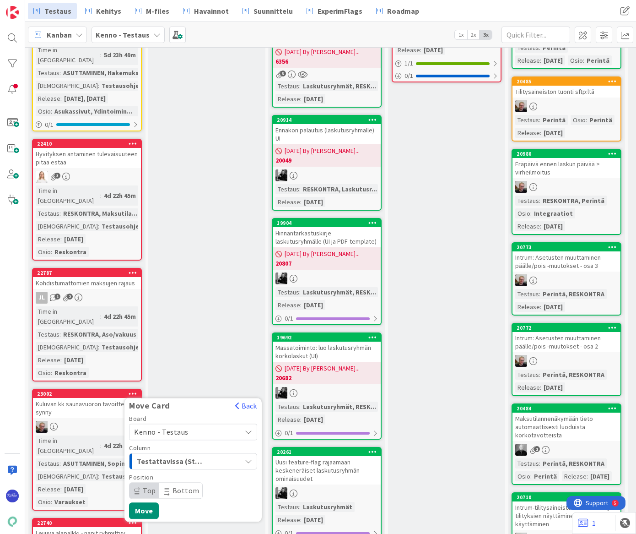
click at [196, 455] on span "Testattavissa (Stagingissa)" at bounding box center [171, 461] width 69 height 12
click at [143, 502] on button "Move" at bounding box center [144, 510] width 30 height 16
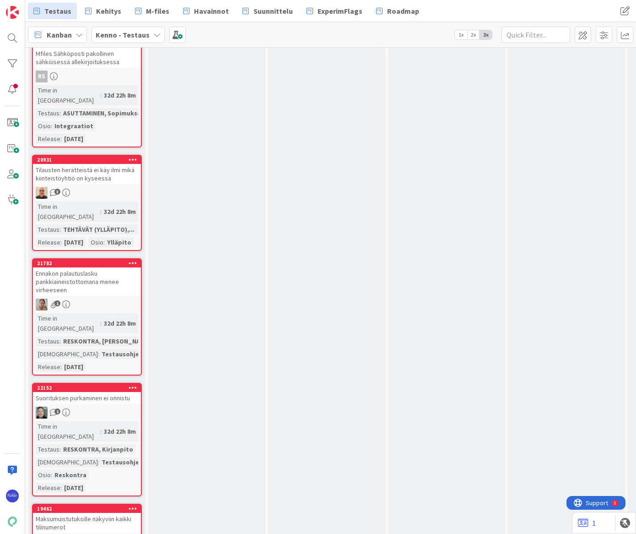
scroll to position [7156, 0]
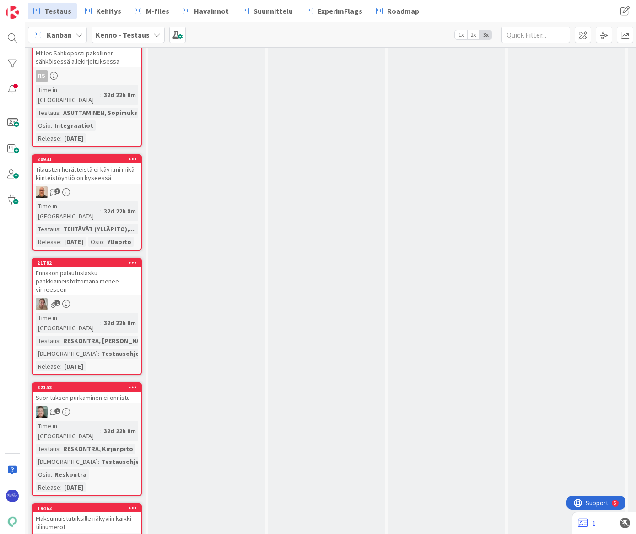
scroll to position [0, 0]
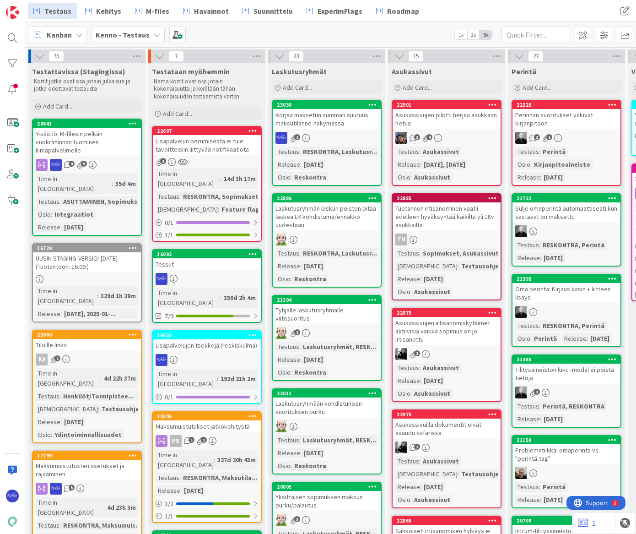
click at [133, 123] on icon at bounding box center [133, 123] width 9 height 6
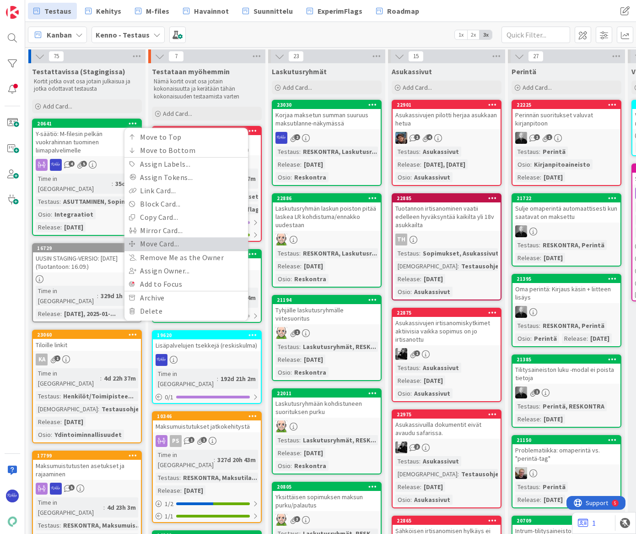
click at [172, 240] on link "Move Card..." at bounding box center [186, 243] width 124 height 13
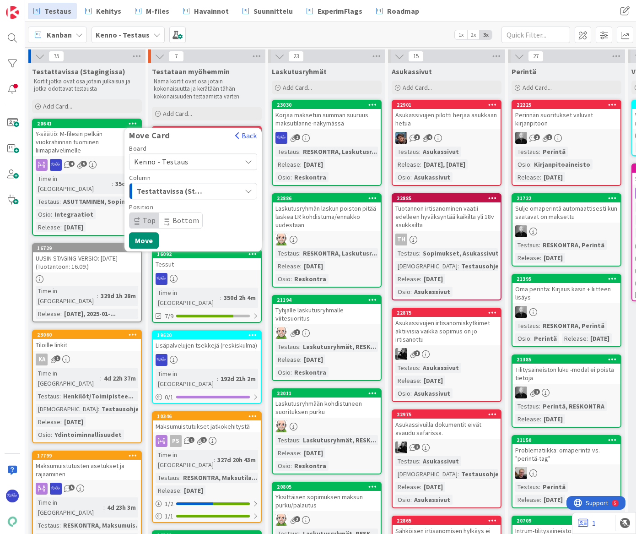
click at [189, 191] on span "Testattavissa (Stagingissa)" at bounding box center [171, 191] width 69 height 12
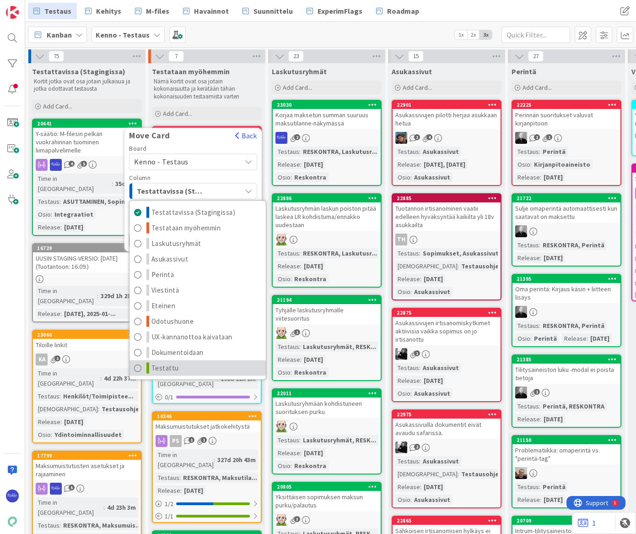
click at [207, 368] on link "Testattu" at bounding box center [198, 368] width 136 height 16
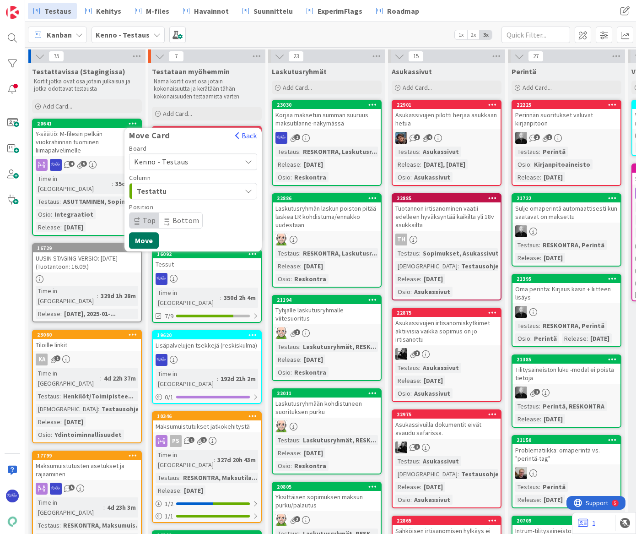
click at [143, 241] on button "Move" at bounding box center [144, 240] width 30 height 16
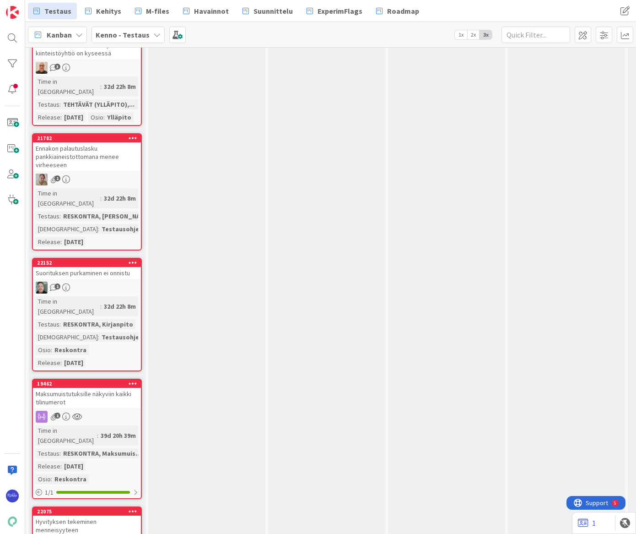
scroll to position [7198, 0]
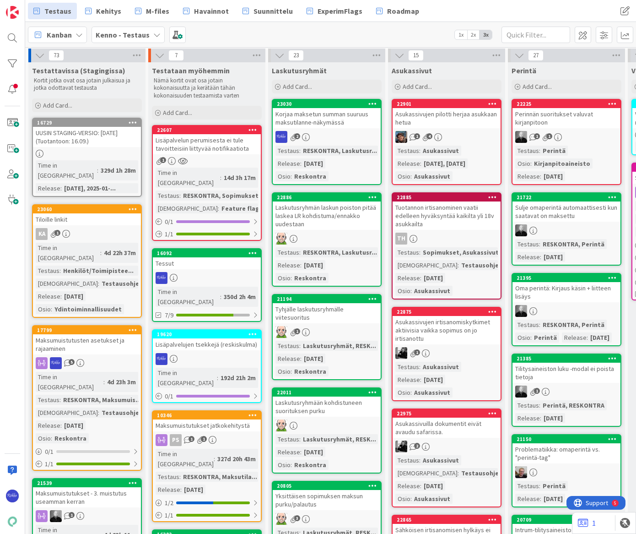
scroll to position [0, 0]
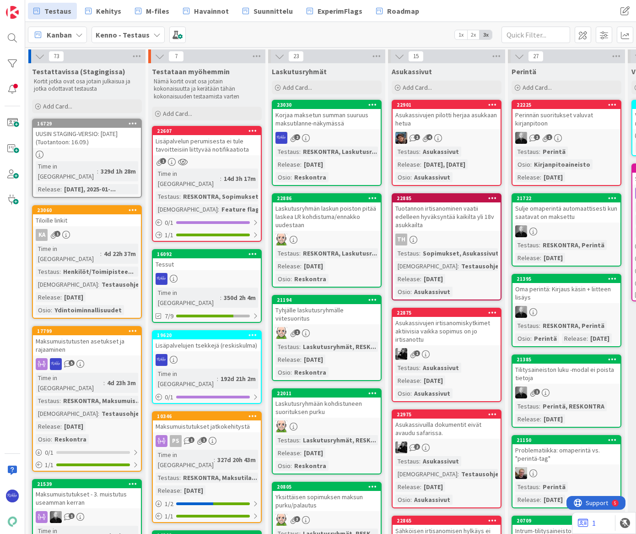
click at [465, 201] on div "22885" at bounding box center [447, 198] width 108 height 8
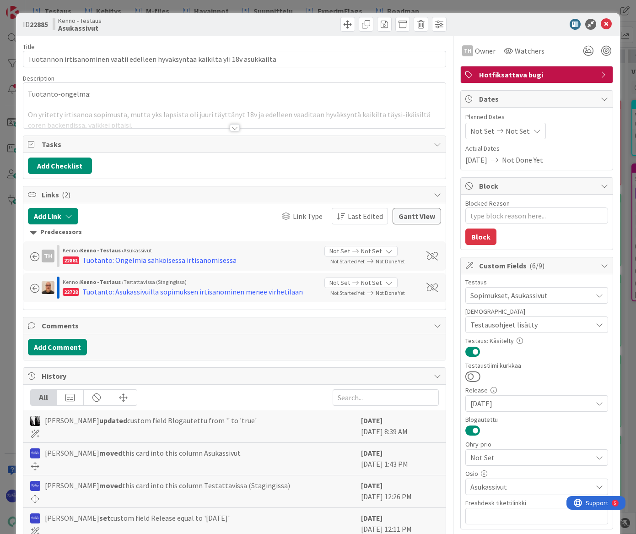
click at [231, 127] on div at bounding box center [235, 127] width 10 height 7
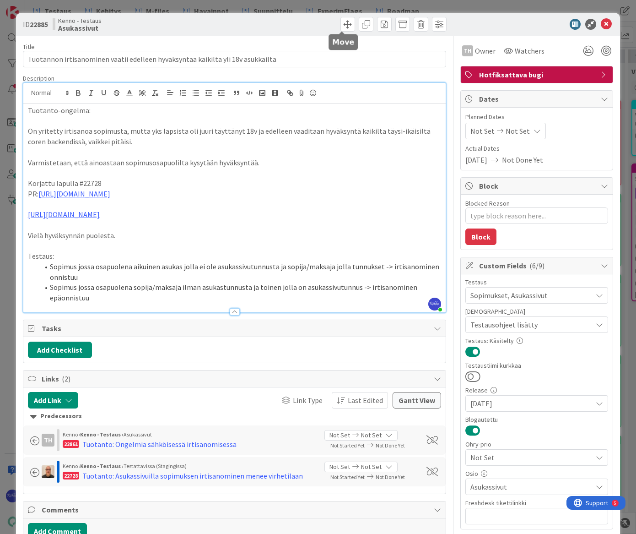
click at [342, 26] on span at bounding box center [348, 24] width 15 height 15
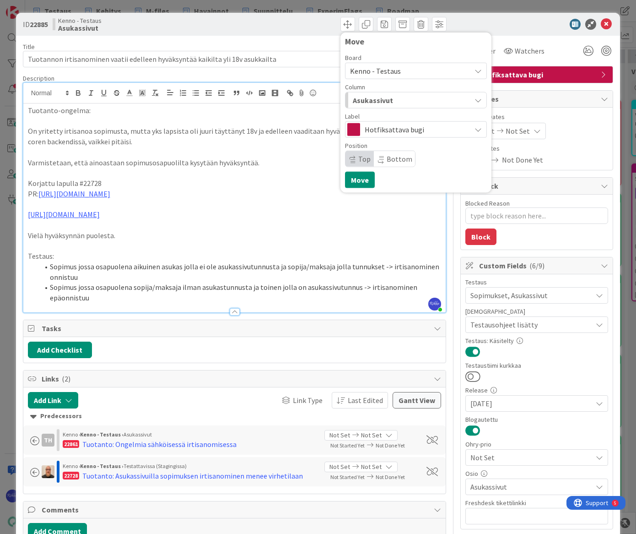
click at [415, 100] on div "Asukassivut" at bounding box center [411, 100] width 120 height 15
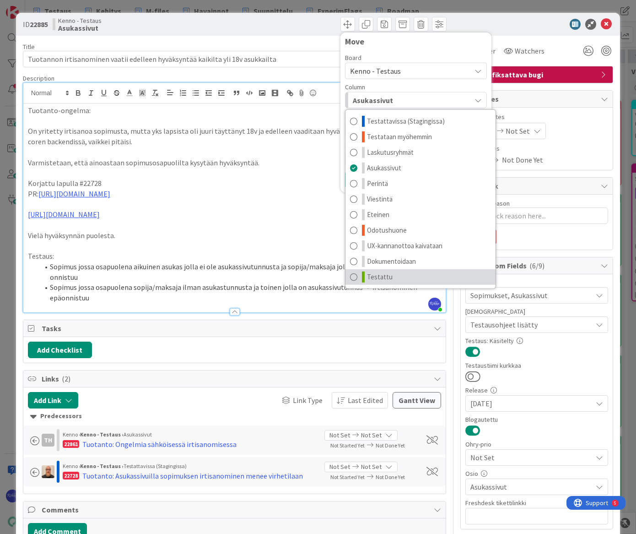
click at [409, 272] on link "Testattu" at bounding box center [421, 277] width 150 height 16
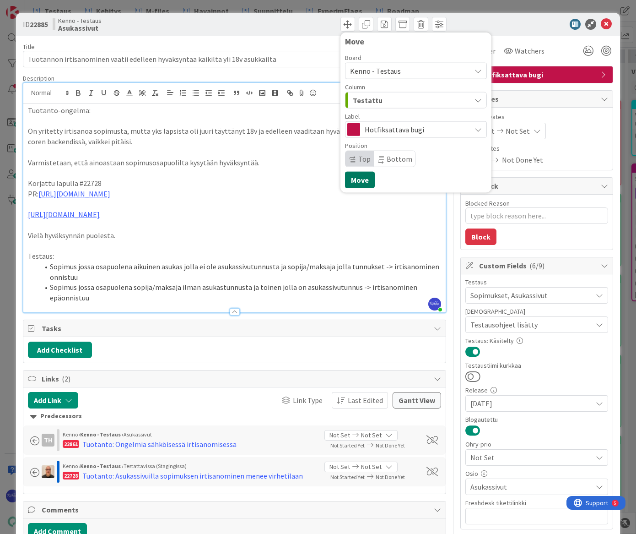
click at [356, 178] on button "Move" at bounding box center [360, 180] width 30 height 16
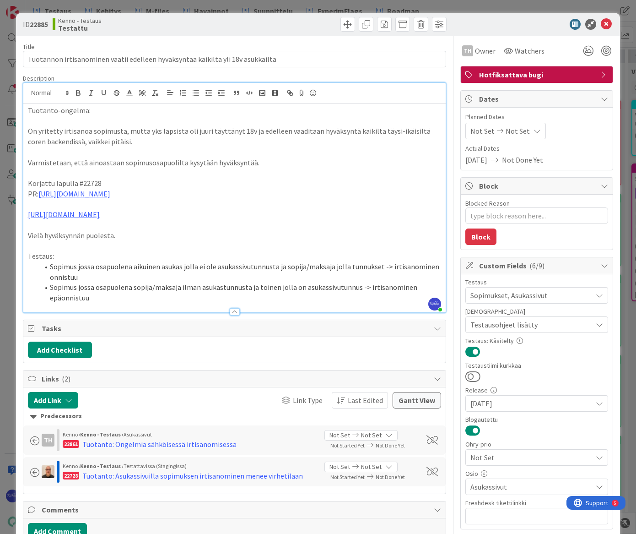
type textarea "x"
click at [523, 25] on icon at bounding box center [606, 24] width 11 height 11
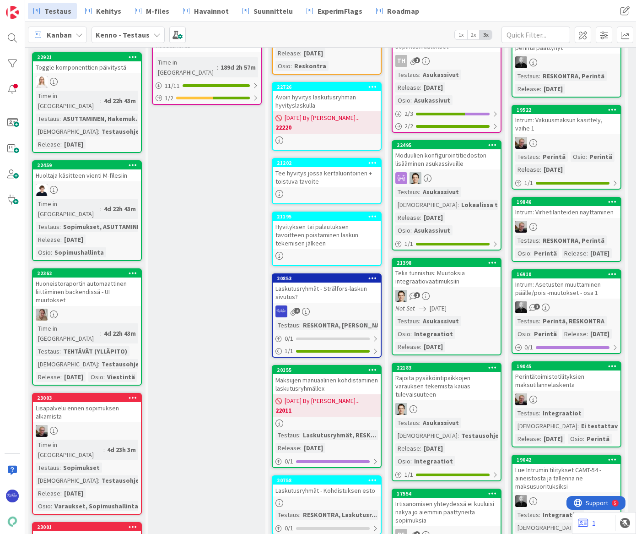
scroll to position [665, 0]
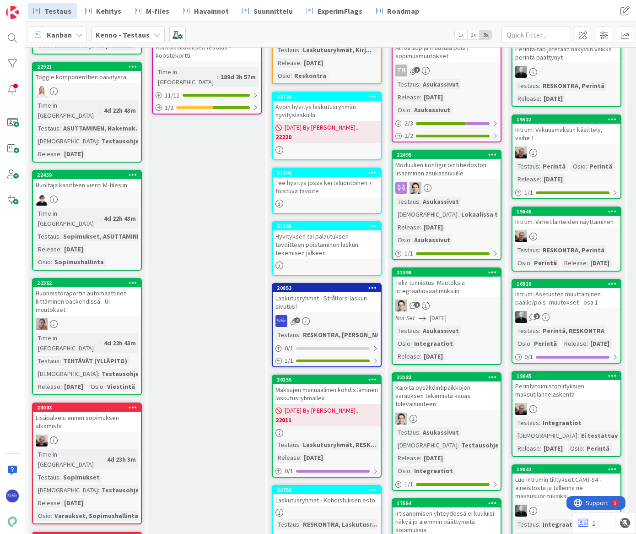
click at [491, 155] on icon at bounding box center [492, 154] width 9 height 6
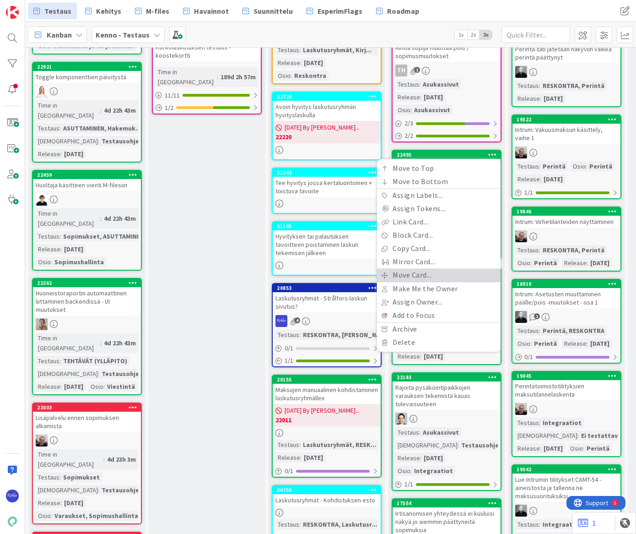
click at [453, 272] on link "Move Card..." at bounding box center [439, 274] width 124 height 13
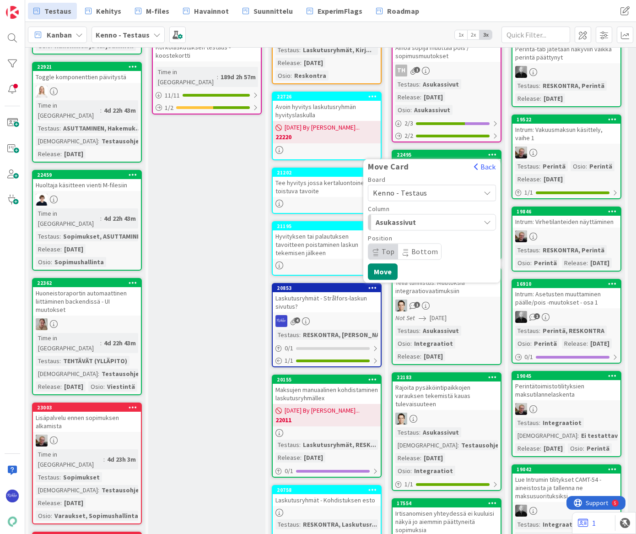
click at [435, 216] on span "Asukassivut" at bounding box center [410, 222] width 69 height 12
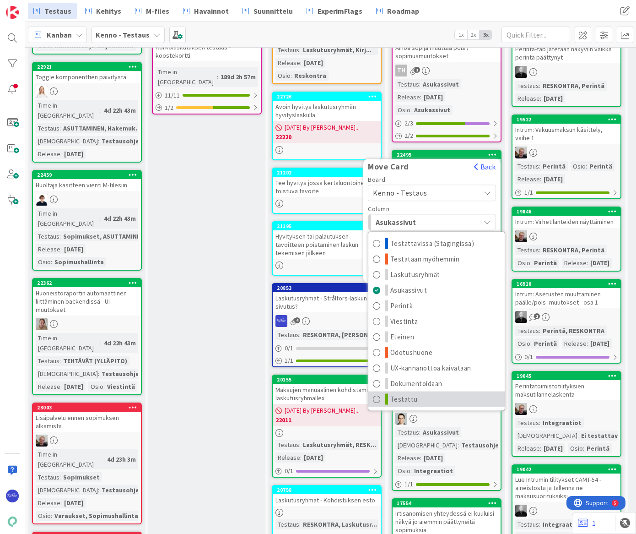
click at [450, 395] on link "Testattu" at bounding box center [436, 399] width 136 height 16
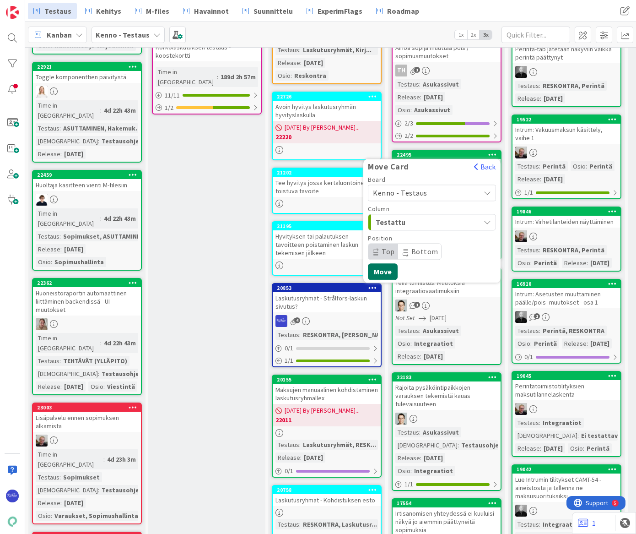
click at [379, 263] on button "Move" at bounding box center [383, 271] width 30 height 16
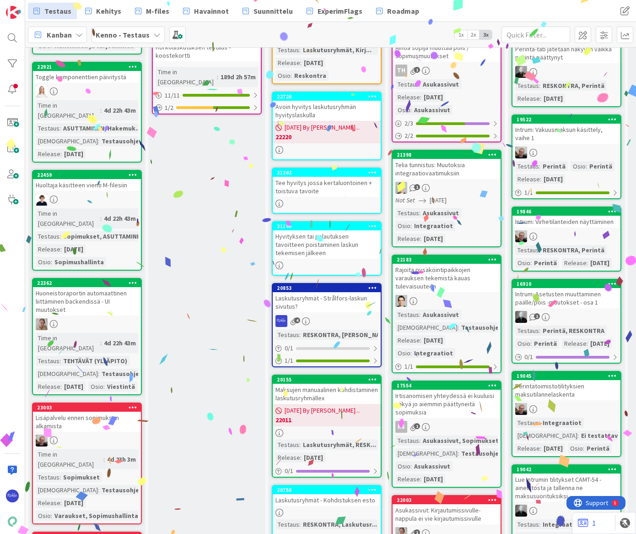
click at [491, 153] on icon at bounding box center [492, 154] width 9 height 6
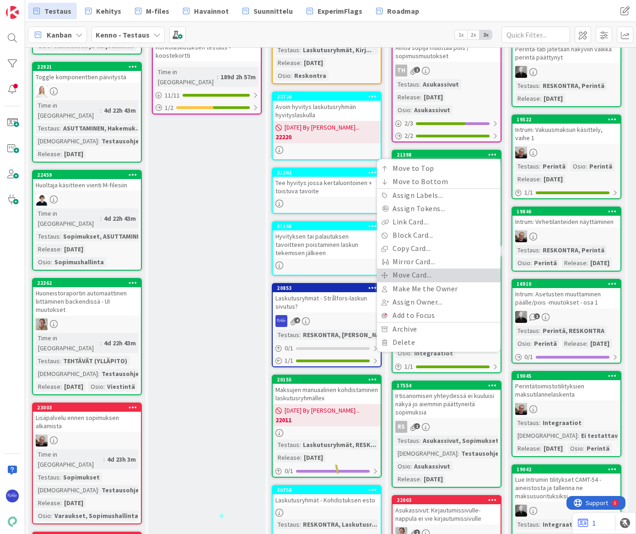
click at [440, 278] on link "Move Card..." at bounding box center [439, 274] width 124 height 13
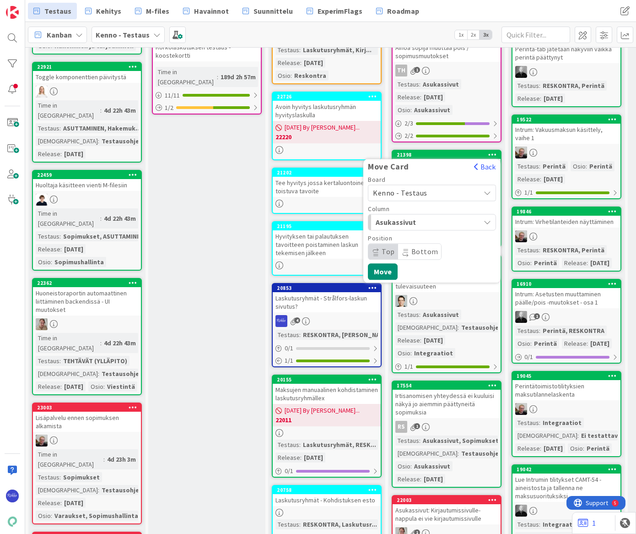
click at [417, 220] on span "Asukassivut" at bounding box center [410, 222] width 69 height 12
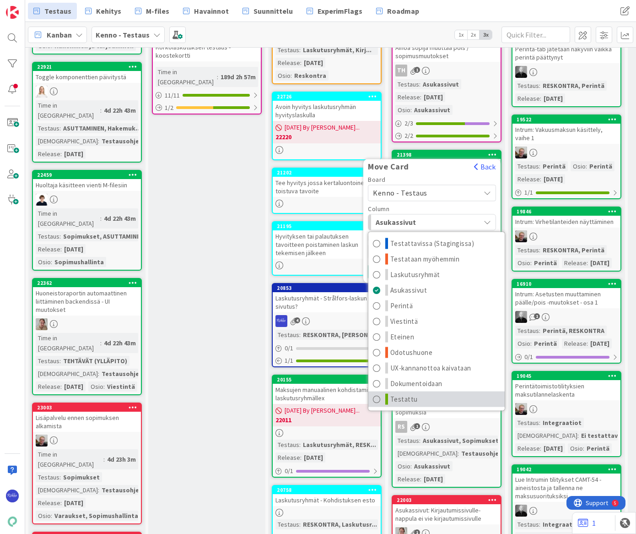
click at [445, 392] on link "Testattu" at bounding box center [436, 399] width 136 height 16
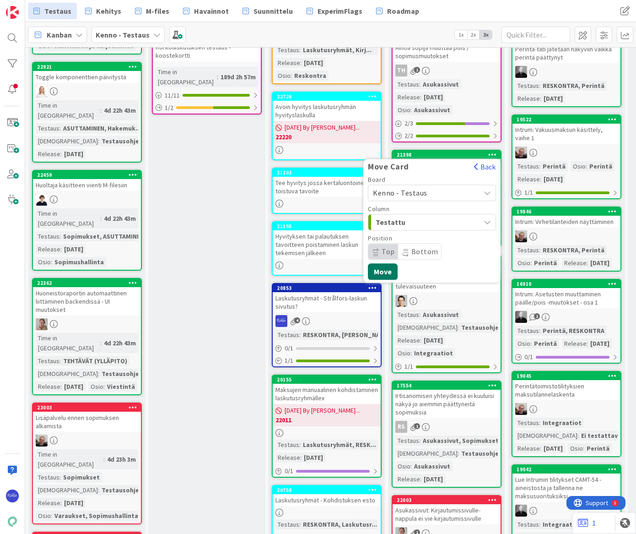
click at [381, 270] on button "Move" at bounding box center [383, 271] width 30 height 16
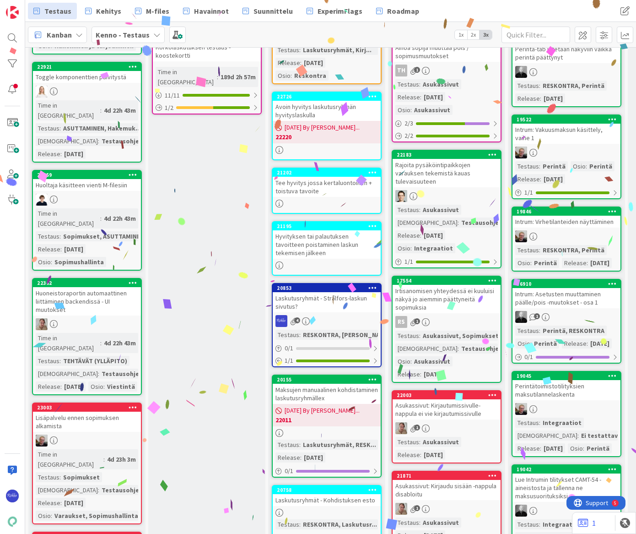
click at [487, 152] on div at bounding box center [492, 154] width 16 height 6
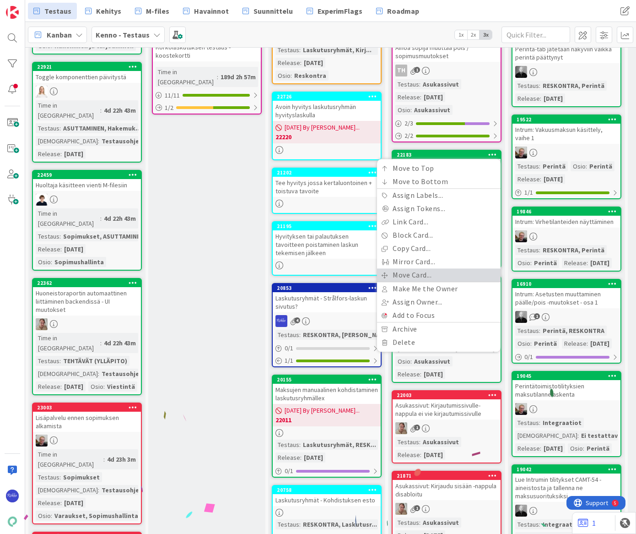
click at [434, 269] on link "Move Card..." at bounding box center [439, 274] width 124 height 13
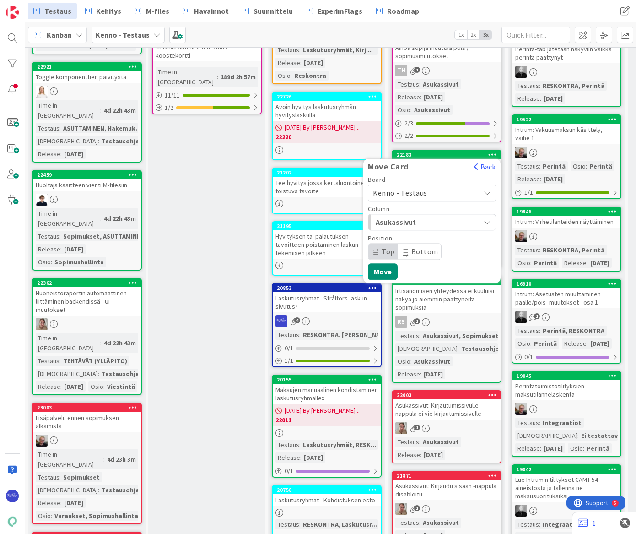
click at [431, 222] on span "Asukassivut" at bounding box center [410, 222] width 69 height 12
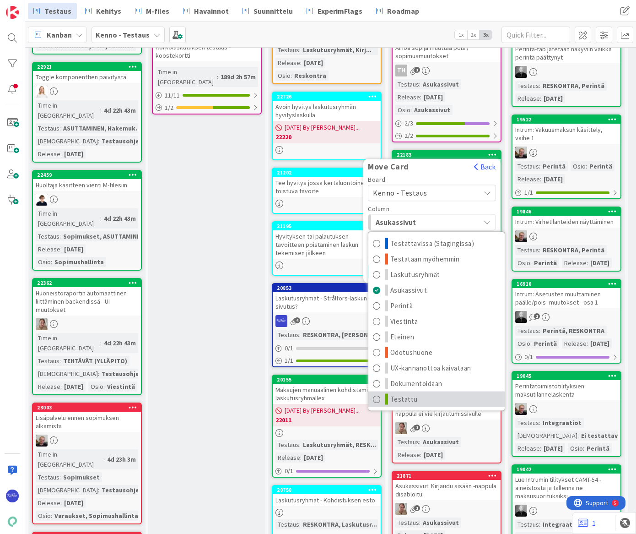
click at [452, 394] on link "Testattu" at bounding box center [436, 399] width 136 height 16
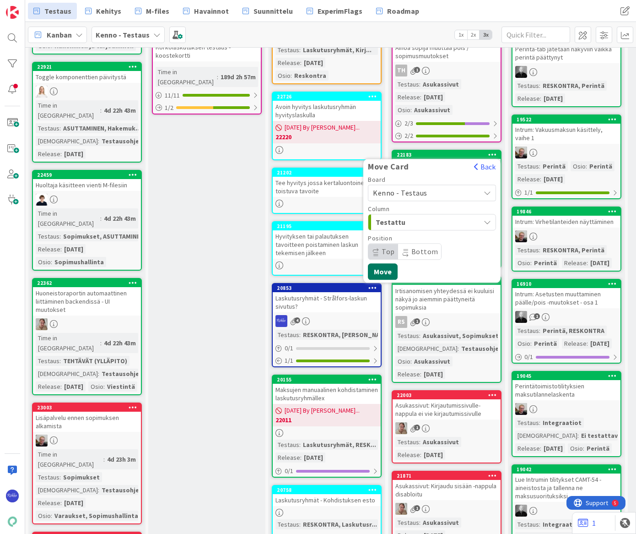
click at [382, 267] on button "Move" at bounding box center [383, 271] width 30 height 16
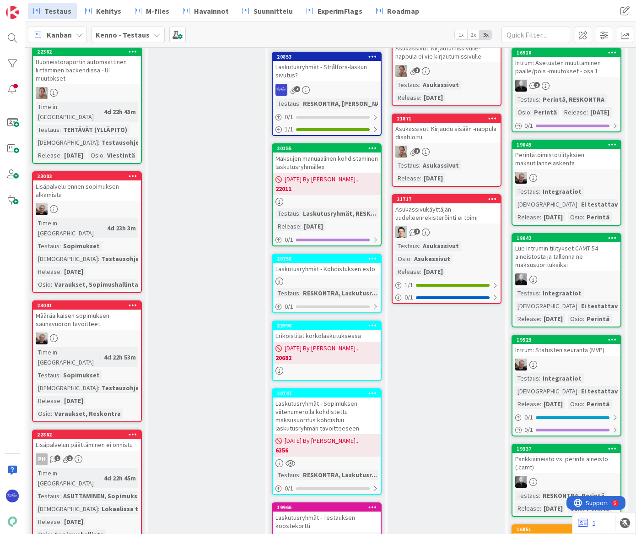
scroll to position [998, 0]
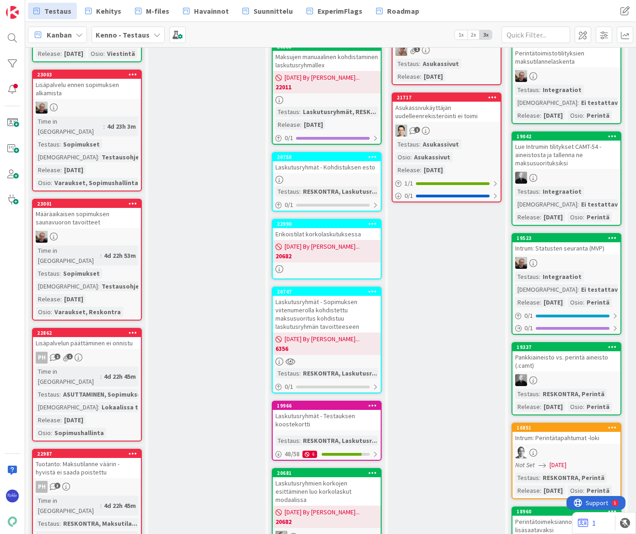
click at [523, 140] on div at bounding box center [612, 136] width 16 height 6
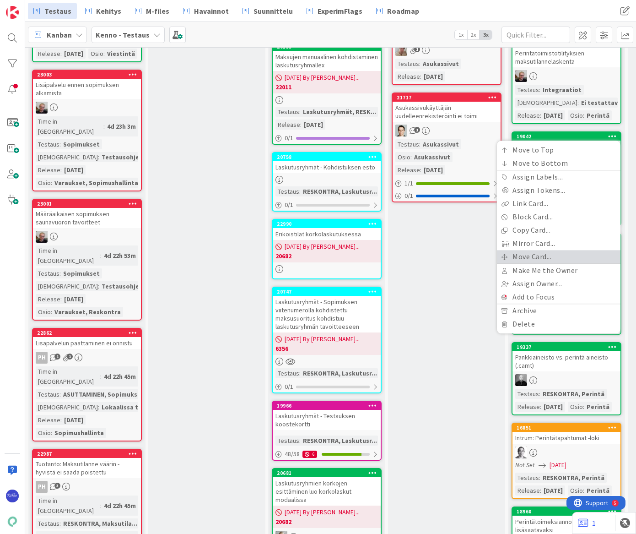
click at [523, 263] on link "Move Card..." at bounding box center [559, 256] width 124 height 13
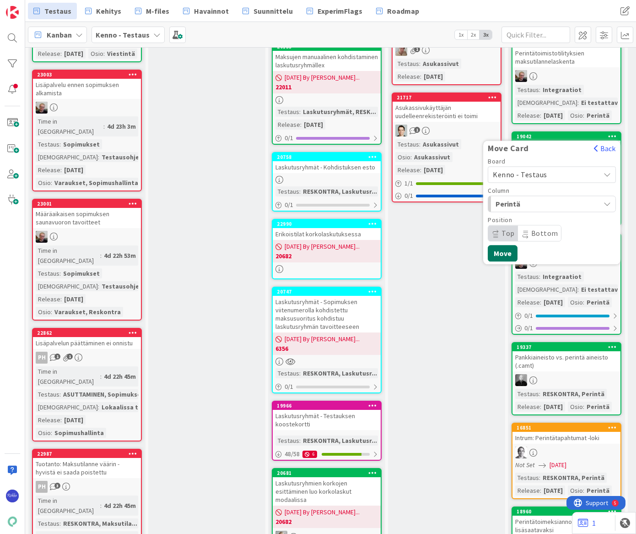
click at [502, 261] on button "Move" at bounding box center [503, 253] width 30 height 16
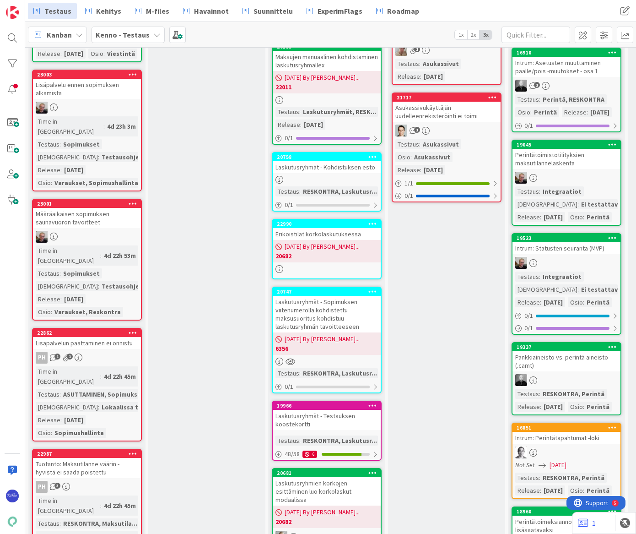
click at [523, 147] on icon at bounding box center [612, 144] width 9 height 6
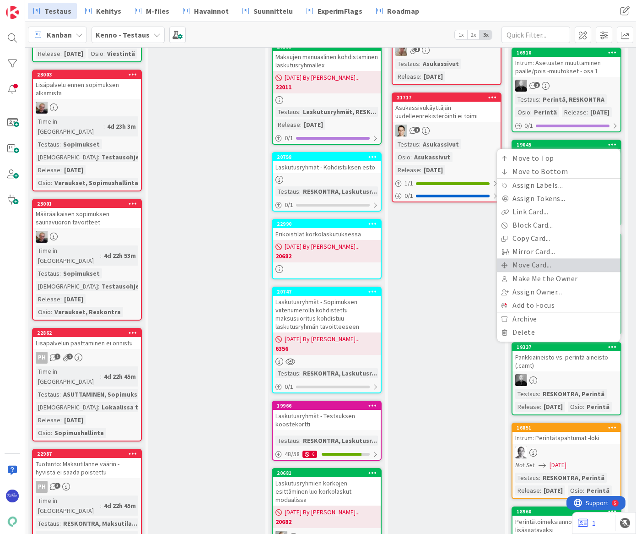
click at [523, 271] on link "Move Card..." at bounding box center [559, 264] width 124 height 13
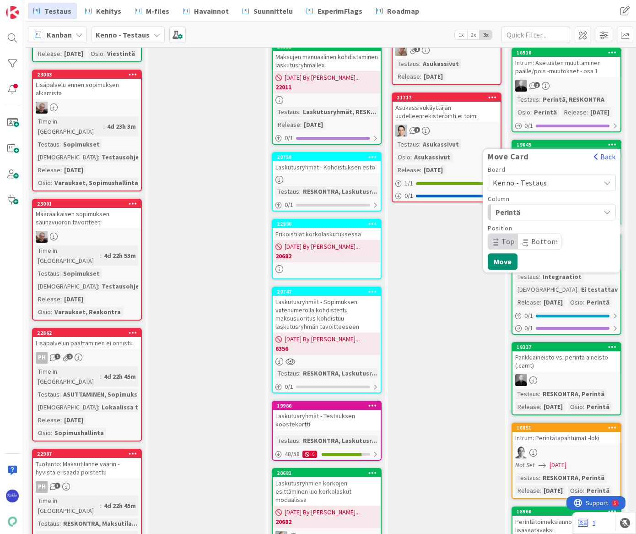
click at [523, 218] on span "Perintä" at bounding box center [530, 212] width 69 height 12
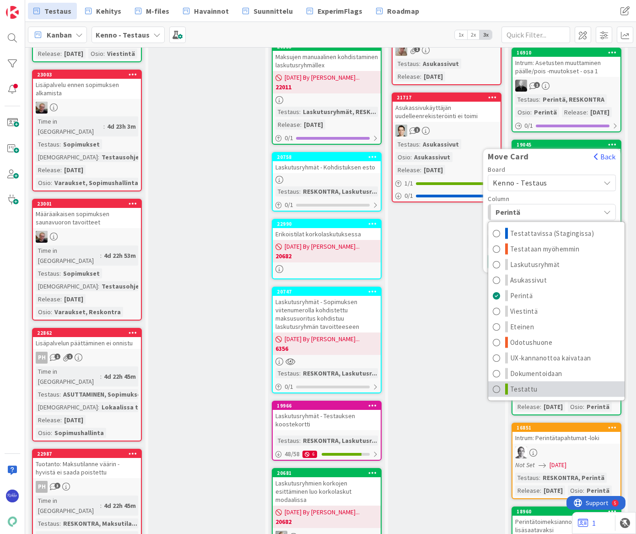
click at [523, 397] on link "Testattu" at bounding box center [556, 389] width 136 height 16
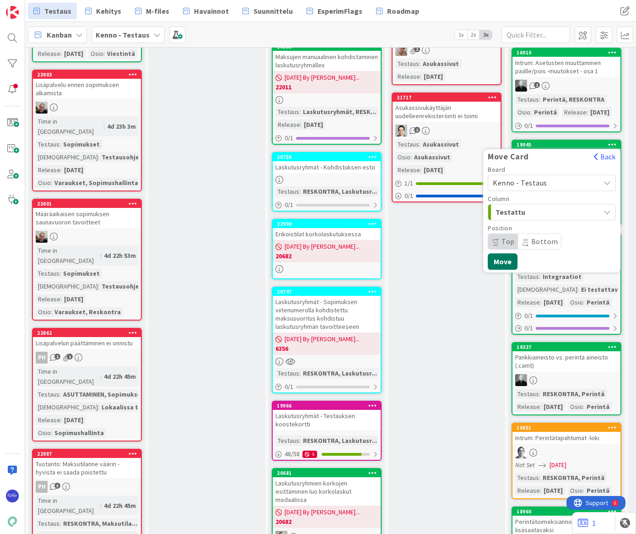
click at [502, 270] on button "Move" at bounding box center [503, 261] width 30 height 16
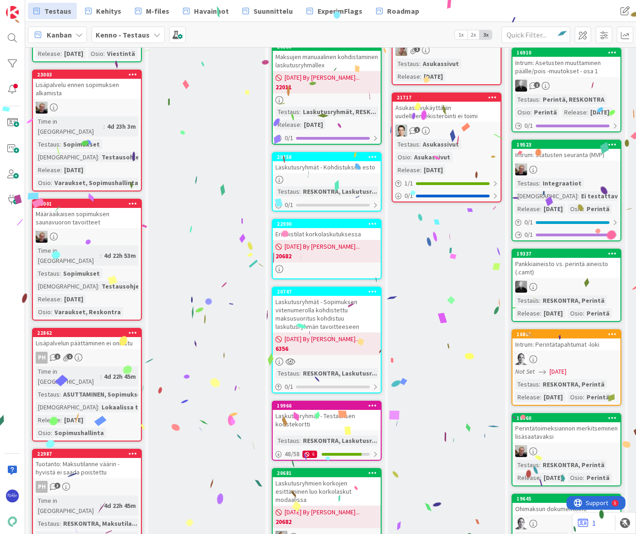
click at [523, 147] on icon at bounding box center [612, 144] width 9 height 6
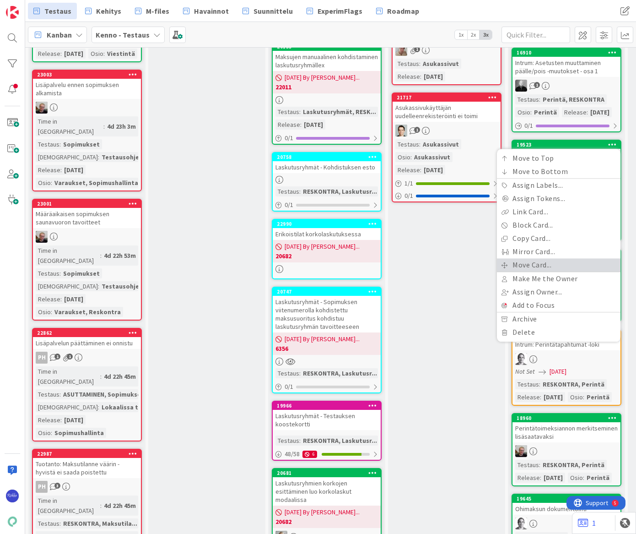
click at [523, 271] on link "Move Card..." at bounding box center [559, 264] width 124 height 13
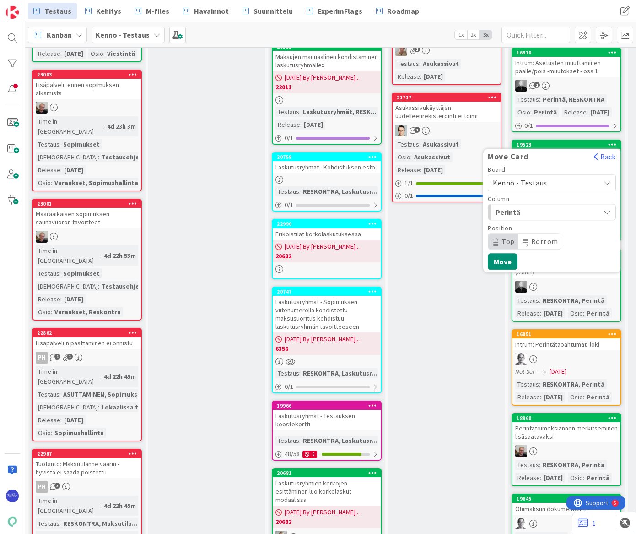
click at [523, 218] on span "Perintä" at bounding box center [530, 212] width 69 height 12
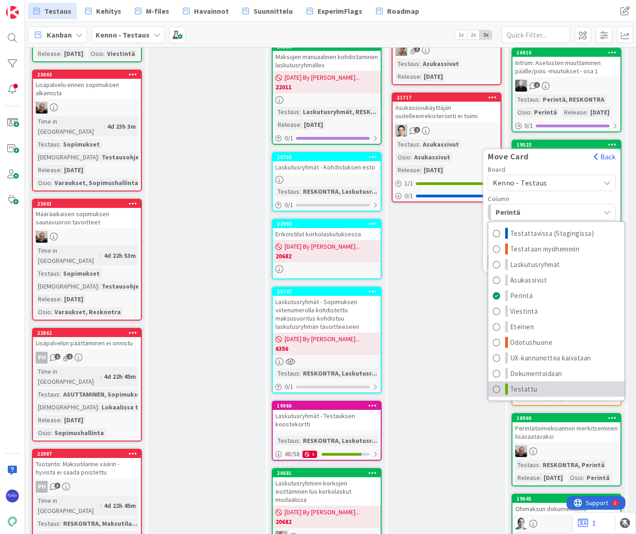
drag, startPoint x: 546, startPoint y: 438, endPoint x: 532, endPoint y: 403, distance: 38.1
click at [523, 397] on link "Testattu" at bounding box center [556, 389] width 136 height 16
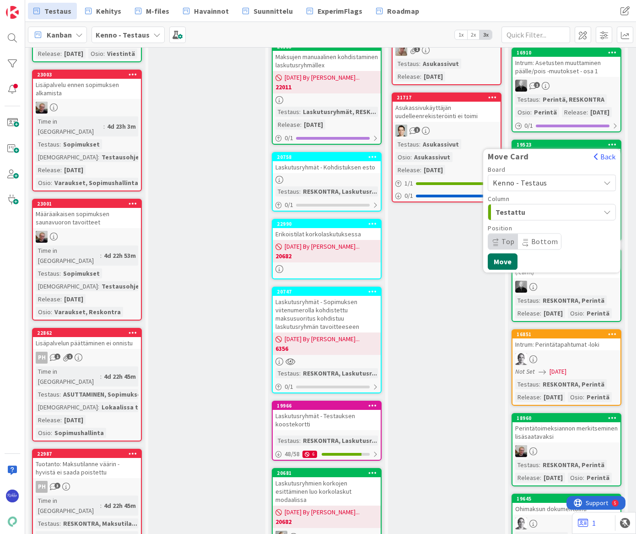
click at [498, 270] on button "Move" at bounding box center [503, 261] width 30 height 16
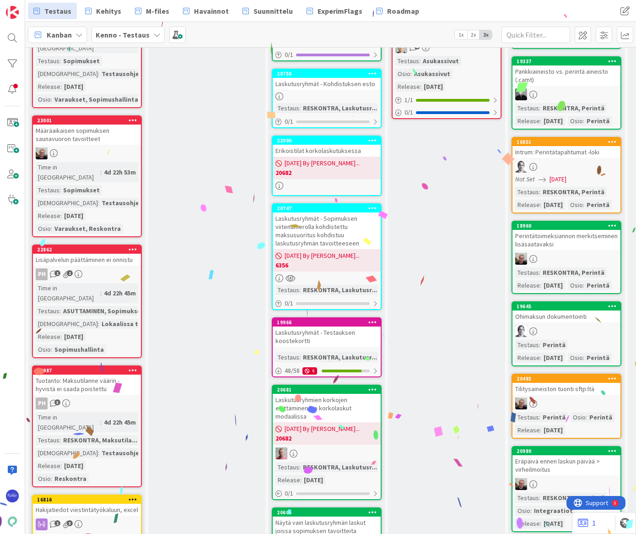
scroll to position [1206, 0]
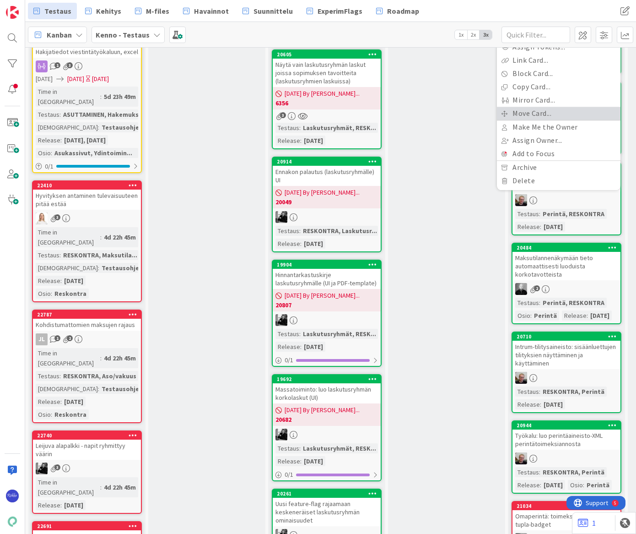
click at [556, 120] on link "Move Card..." at bounding box center [559, 113] width 124 height 13
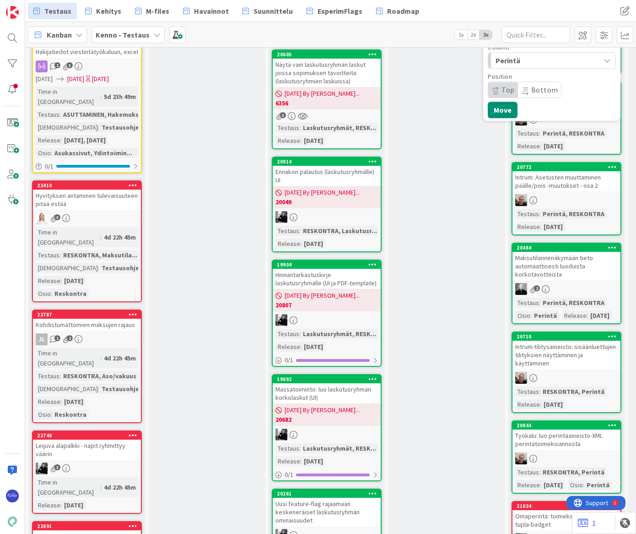
click at [531, 66] on span "Perintä" at bounding box center [530, 60] width 69 height 12
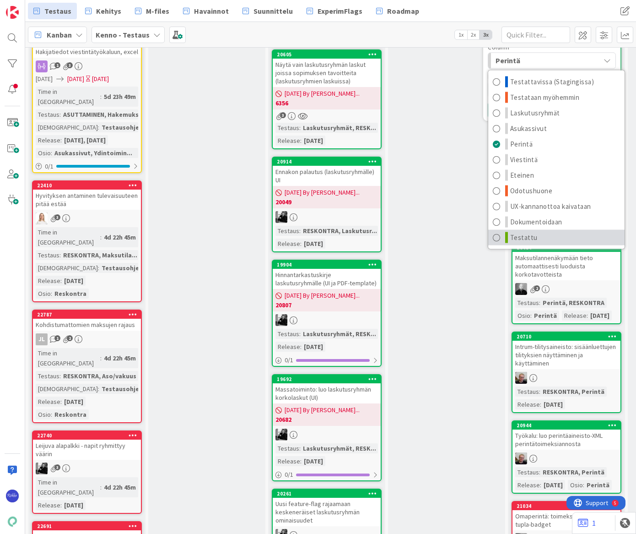
click at [544, 245] on link "Testattu" at bounding box center [556, 238] width 136 height 16
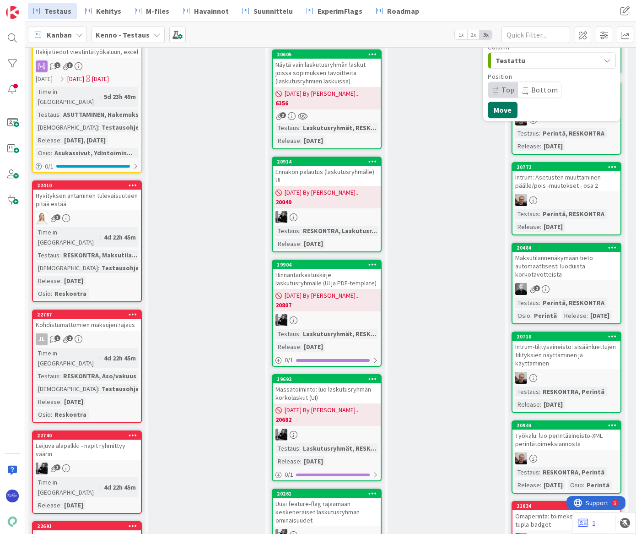
click at [503, 118] on button "Move" at bounding box center [503, 110] width 30 height 16
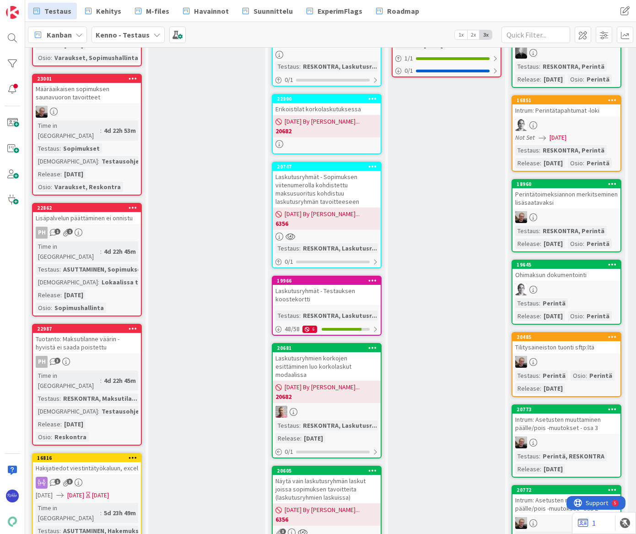
scroll to position [1331, 0]
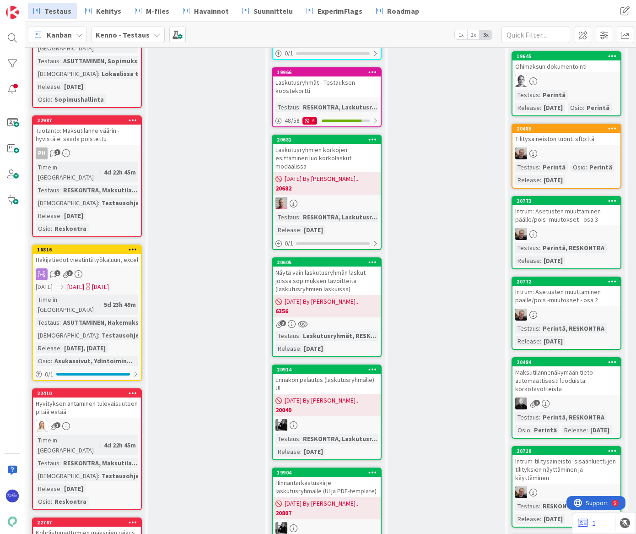
click at [584, 159] on div at bounding box center [567, 153] width 108 height 12
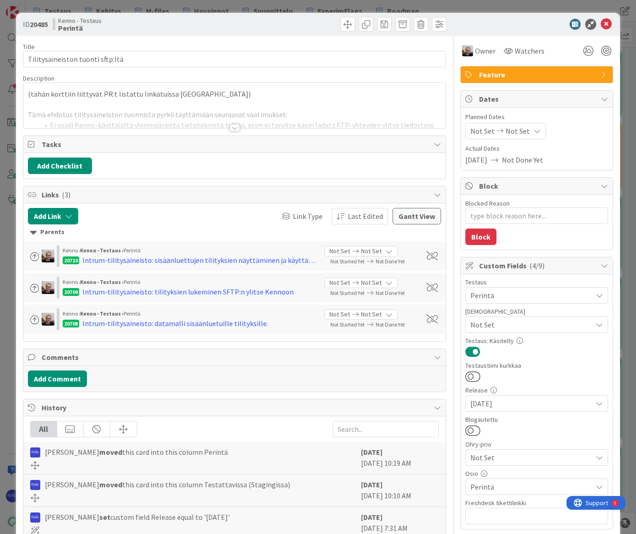
click at [233, 126] on div at bounding box center [235, 127] width 10 height 7
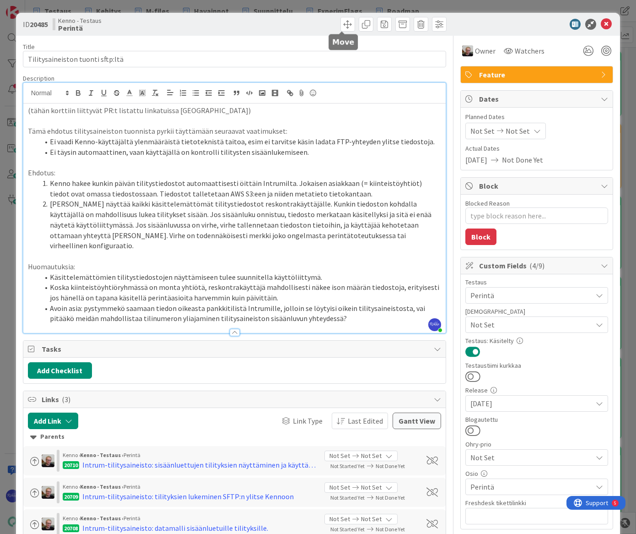
click at [341, 22] on span at bounding box center [348, 24] width 15 height 15
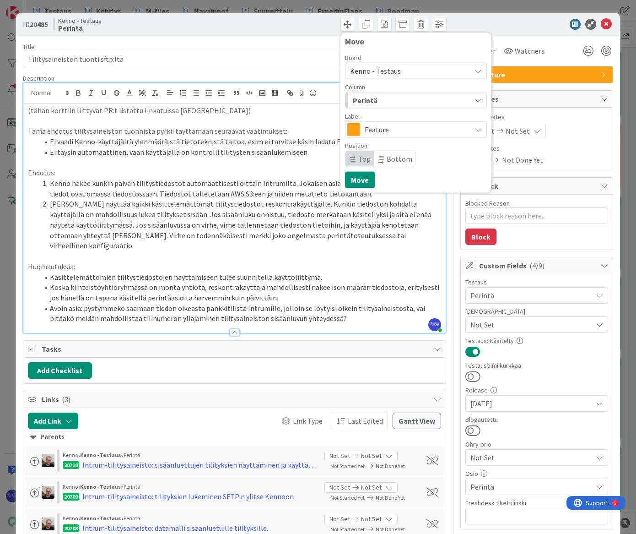
click at [418, 102] on div "Perintä" at bounding box center [411, 100] width 120 height 15
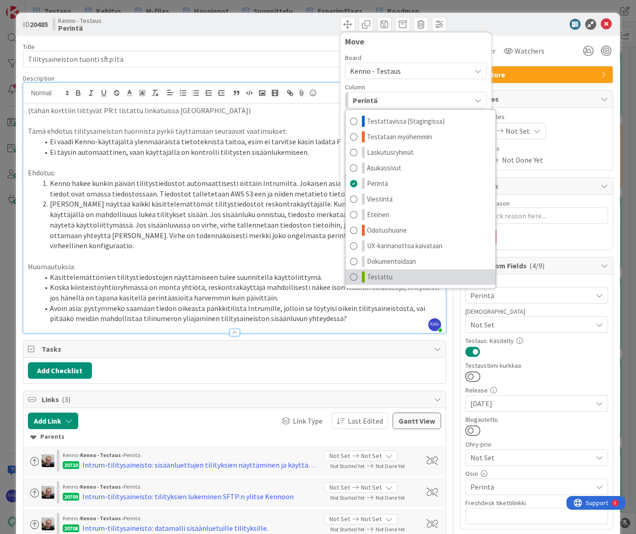
click at [431, 277] on link "Testattu" at bounding box center [421, 277] width 150 height 16
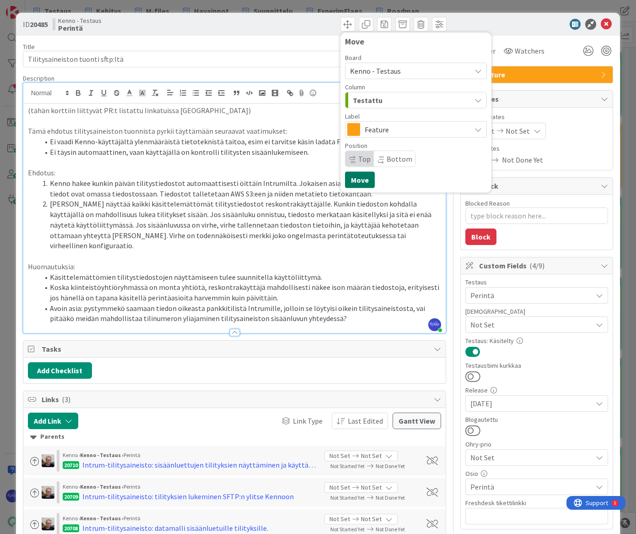
click at [346, 178] on button "Move" at bounding box center [360, 180] width 30 height 16
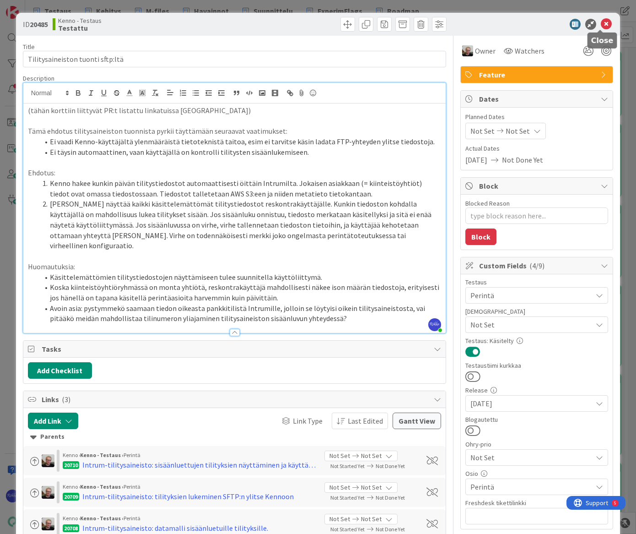
click at [601, 22] on icon at bounding box center [606, 24] width 11 height 11
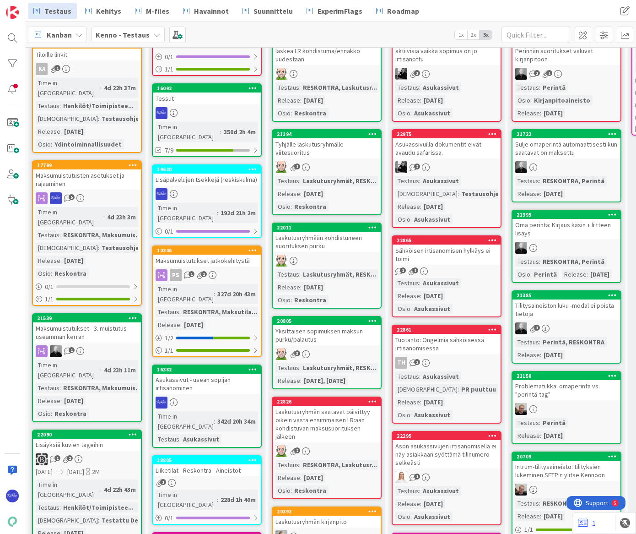
scroll to position [166, 0]
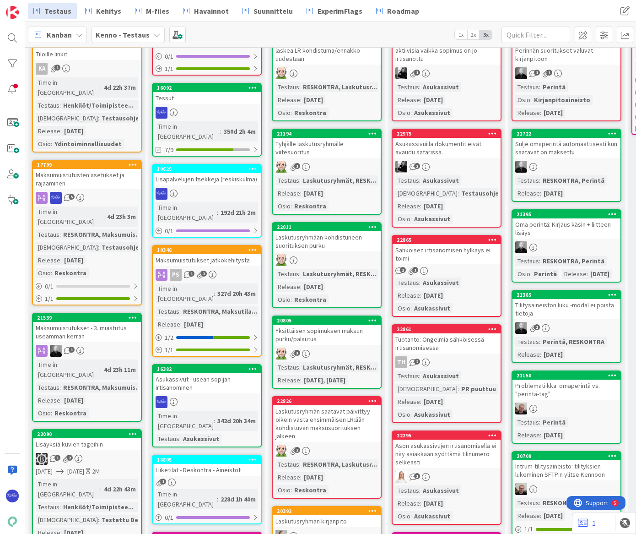
click at [107, 192] on div "5" at bounding box center [87, 198] width 108 height 12
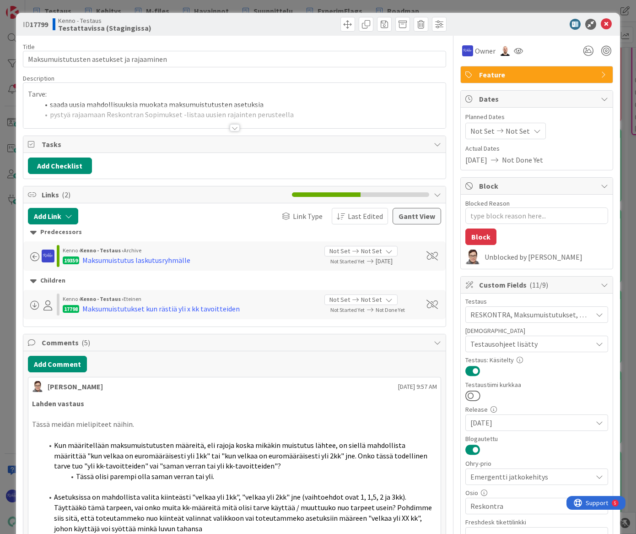
click at [232, 125] on div at bounding box center [235, 127] width 10 height 7
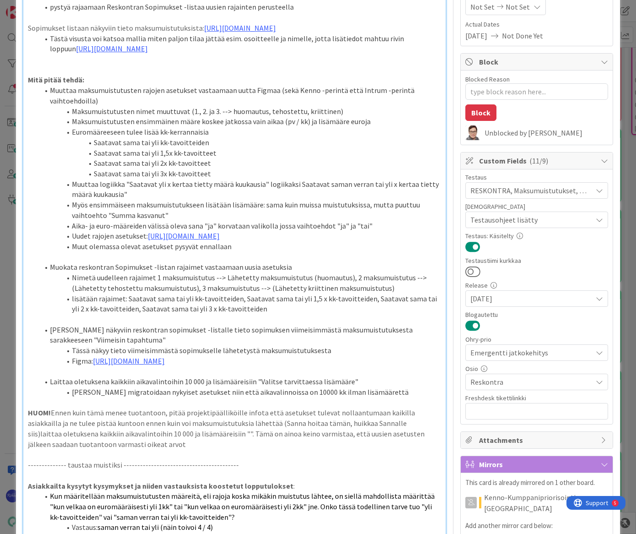
scroll to position [124, 0]
click at [290, 100] on li "Muuttaa maksumuistutusten rajojen asetukset vastaamaan uutta Figmaa (sekä Kenno…" at bounding box center [240, 95] width 403 height 21
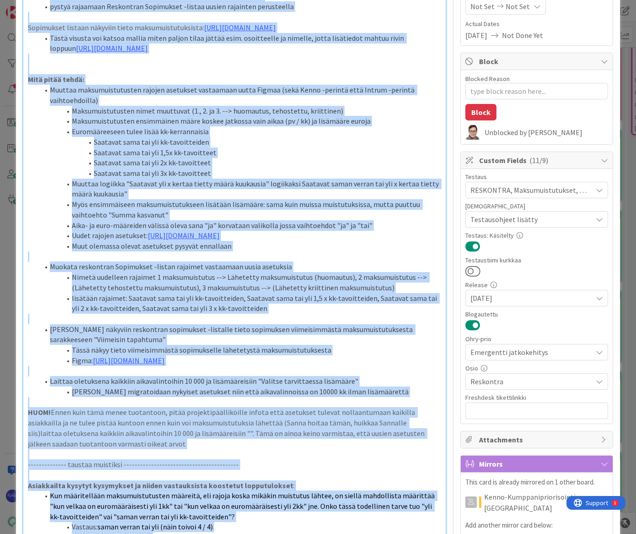
copy div "Tarve: saada uusia mahdollisuuksia muokata maksumuistutusten asetuksia pystyä r…"
click at [361, 262] on p at bounding box center [235, 256] width 414 height 11
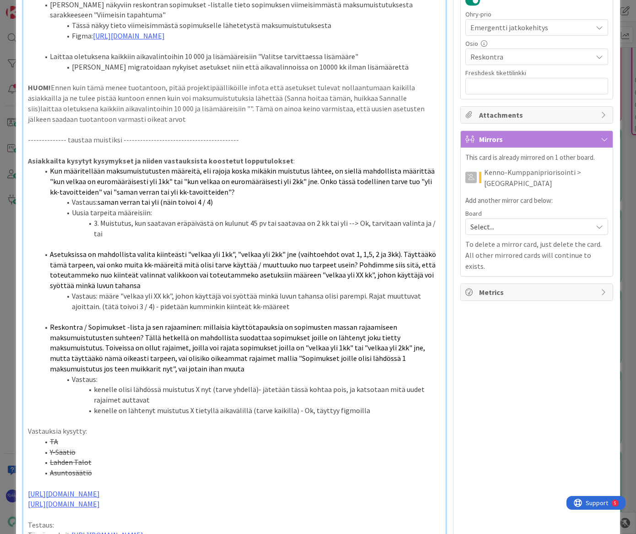
scroll to position [458, 0]
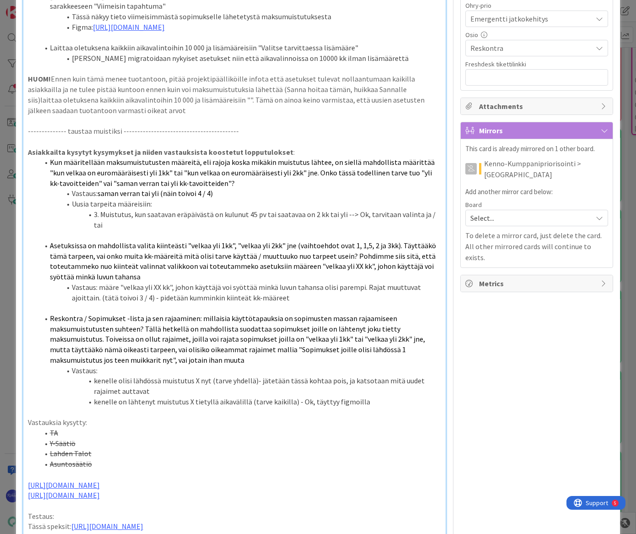
click at [329, 199] on li "Vastaus: saman verran tai yli (näin toivoi 4 / 4)" at bounding box center [240, 193] width 403 height 11
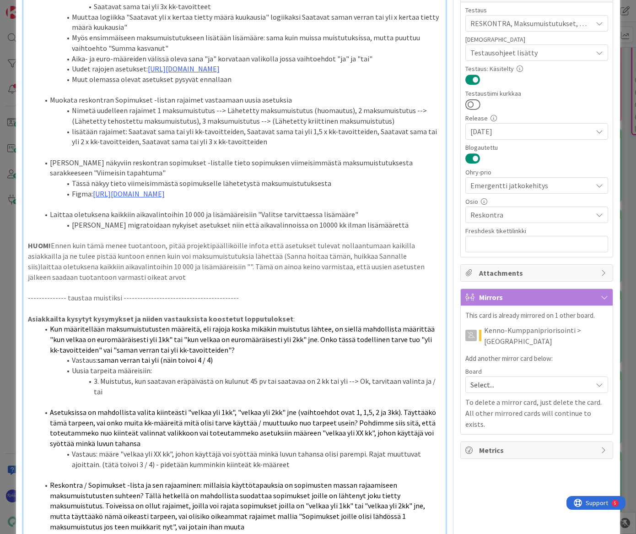
scroll to position [41, 0]
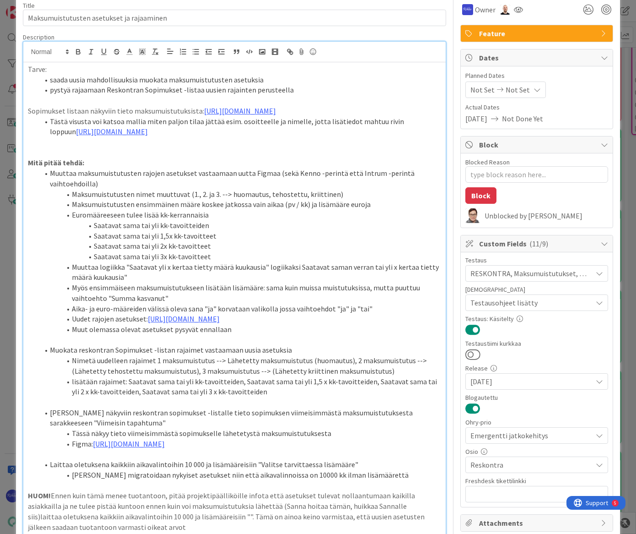
type textarea "x"
